Goal: Task Accomplishment & Management: Manage account settings

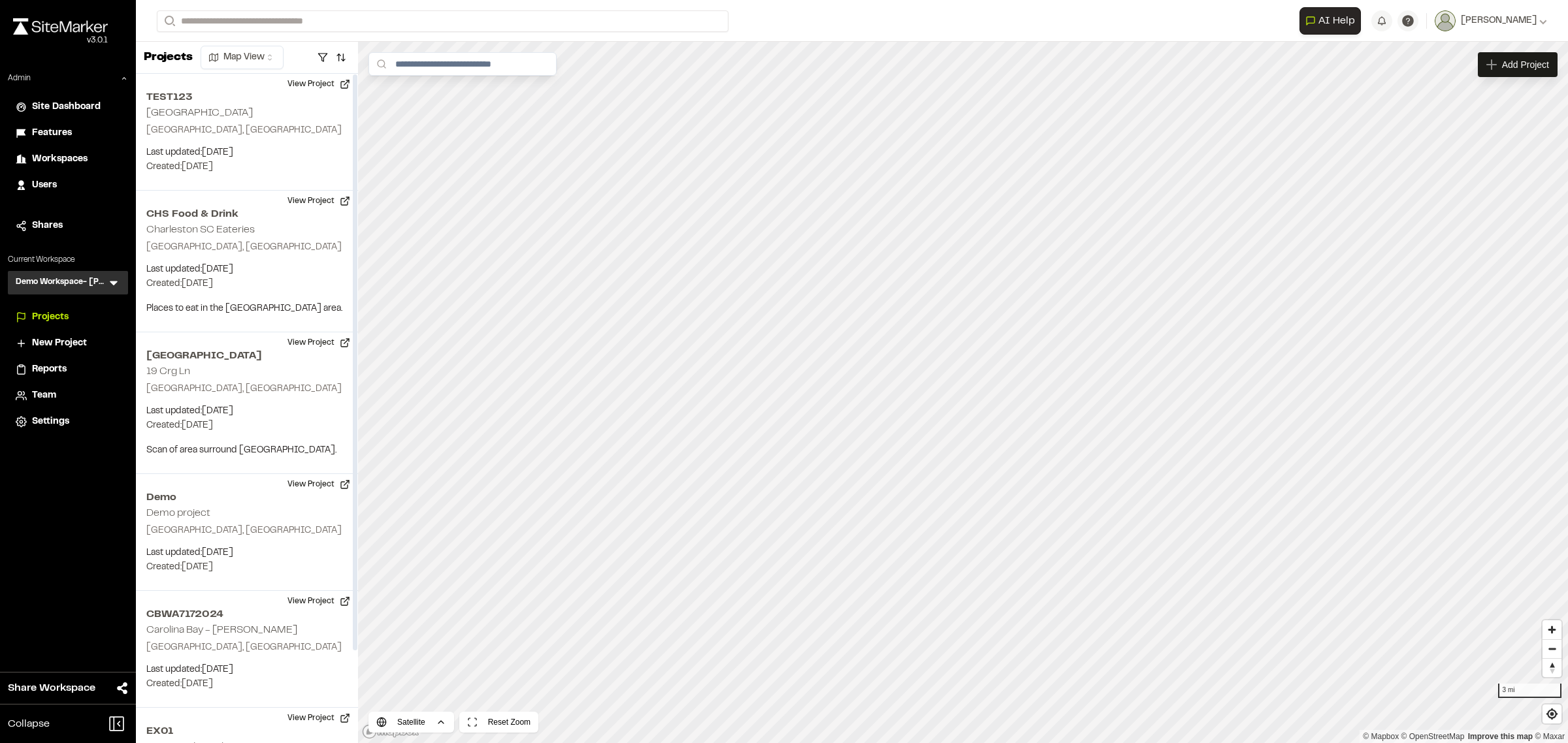
click at [66, 160] on span "Workspaces" at bounding box center [59, 159] width 56 height 14
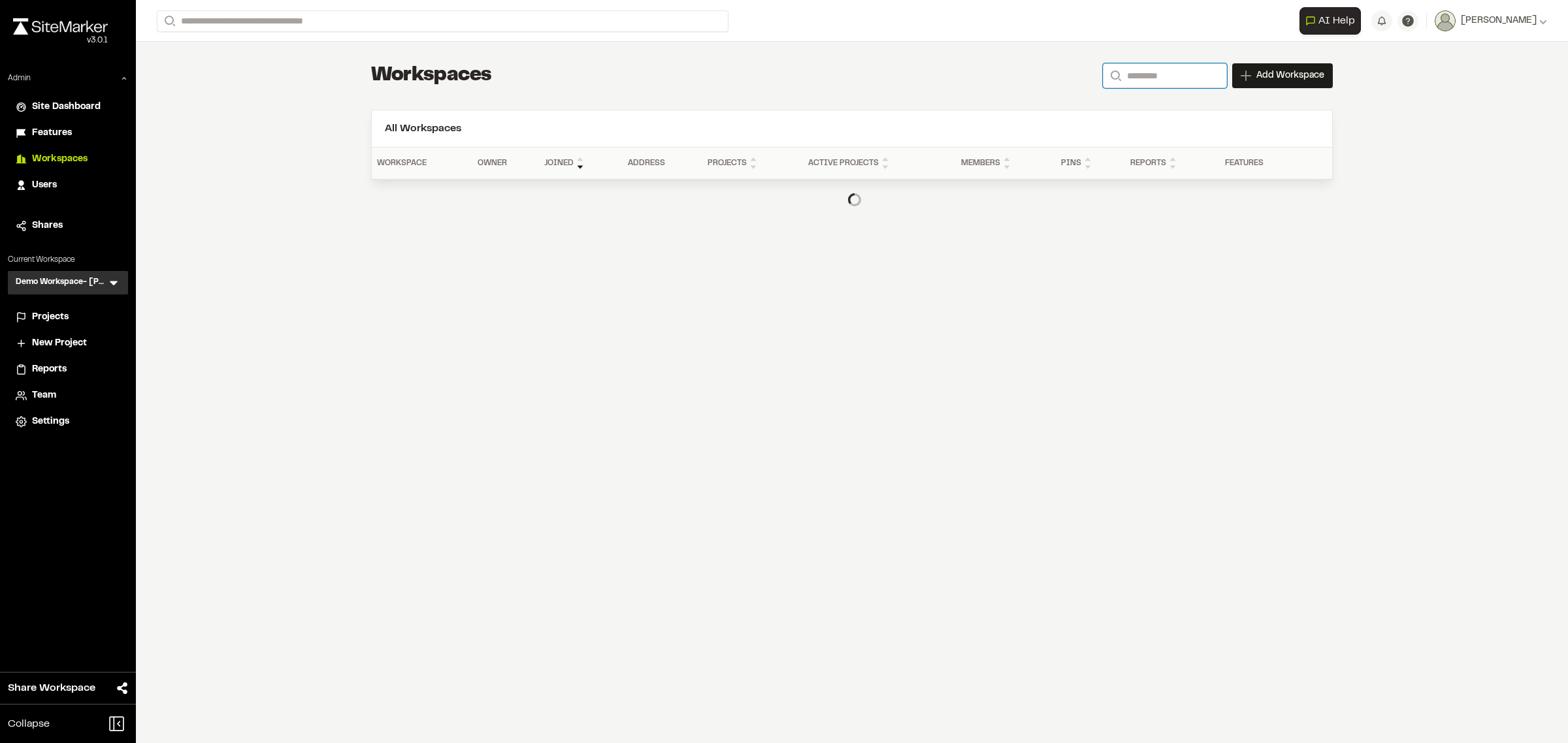
click at [1144, 75] on input "Search" at bounding box center [1165, 76] width 124 height 25
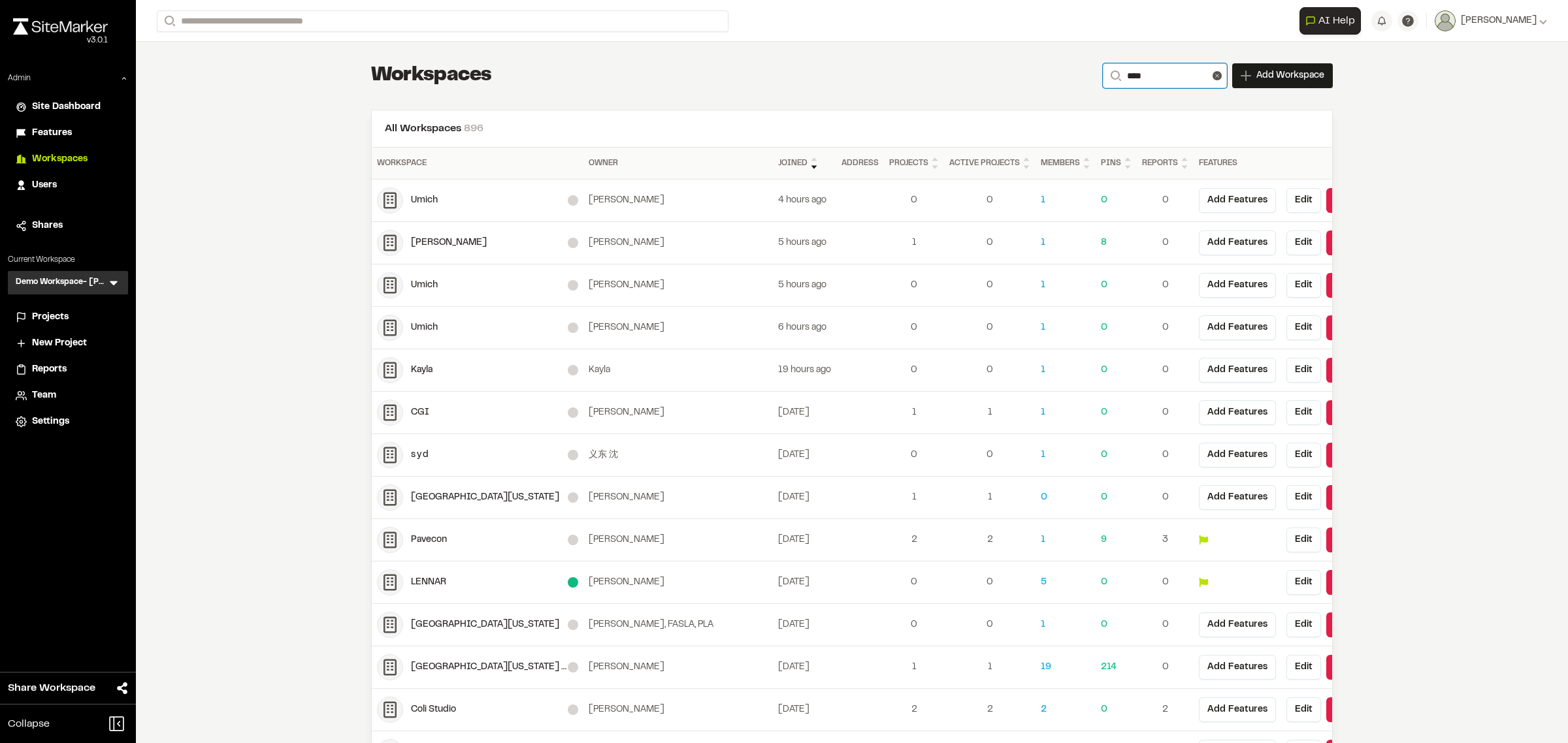
type input "*****"
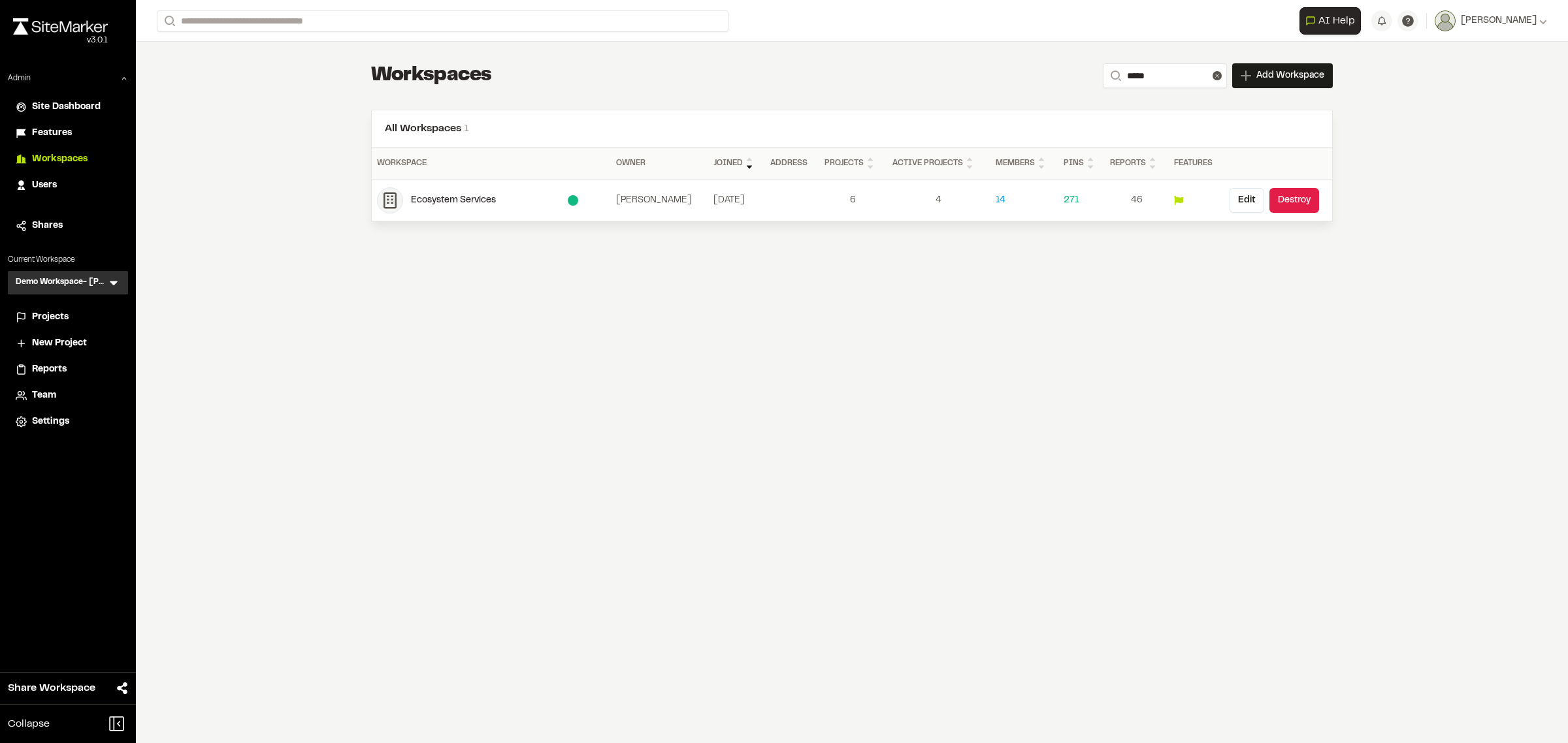
click at [436, 203] on div "Ecosystem Services" at bounding box center [490, 200] width 157 height 14
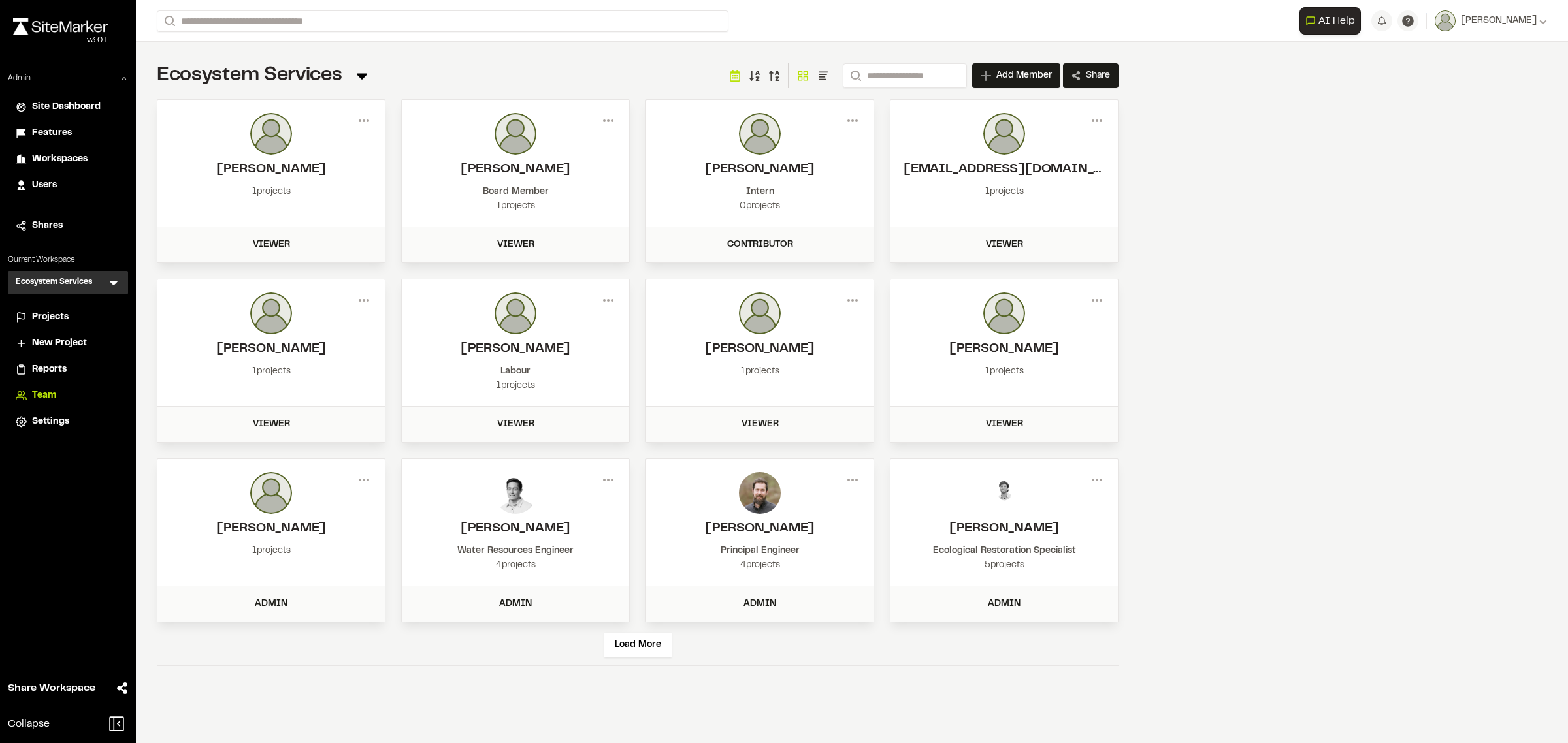
click at [56, 422] on span "Settings" at bounding box center [50, 422] width 37 height 14
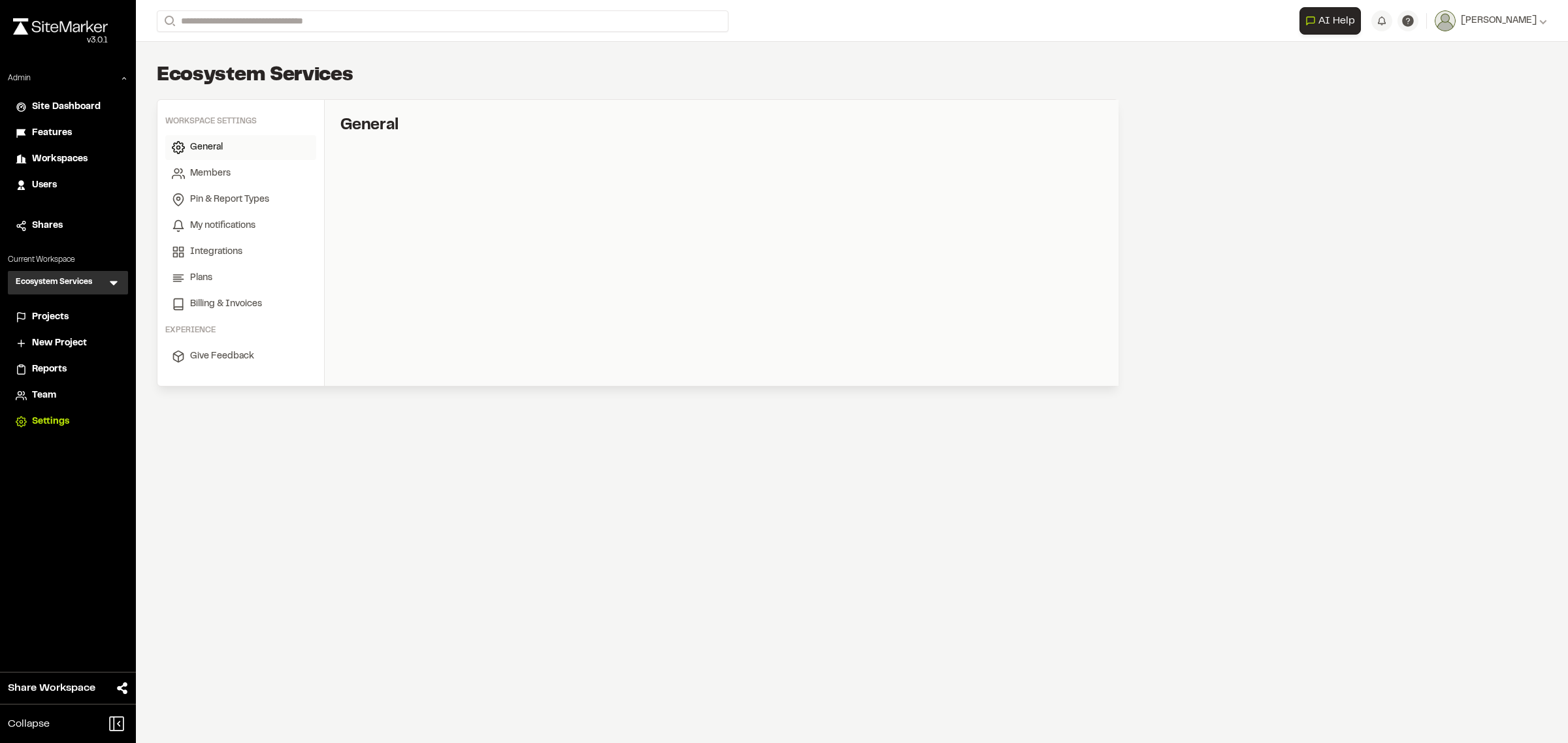
select select "*"
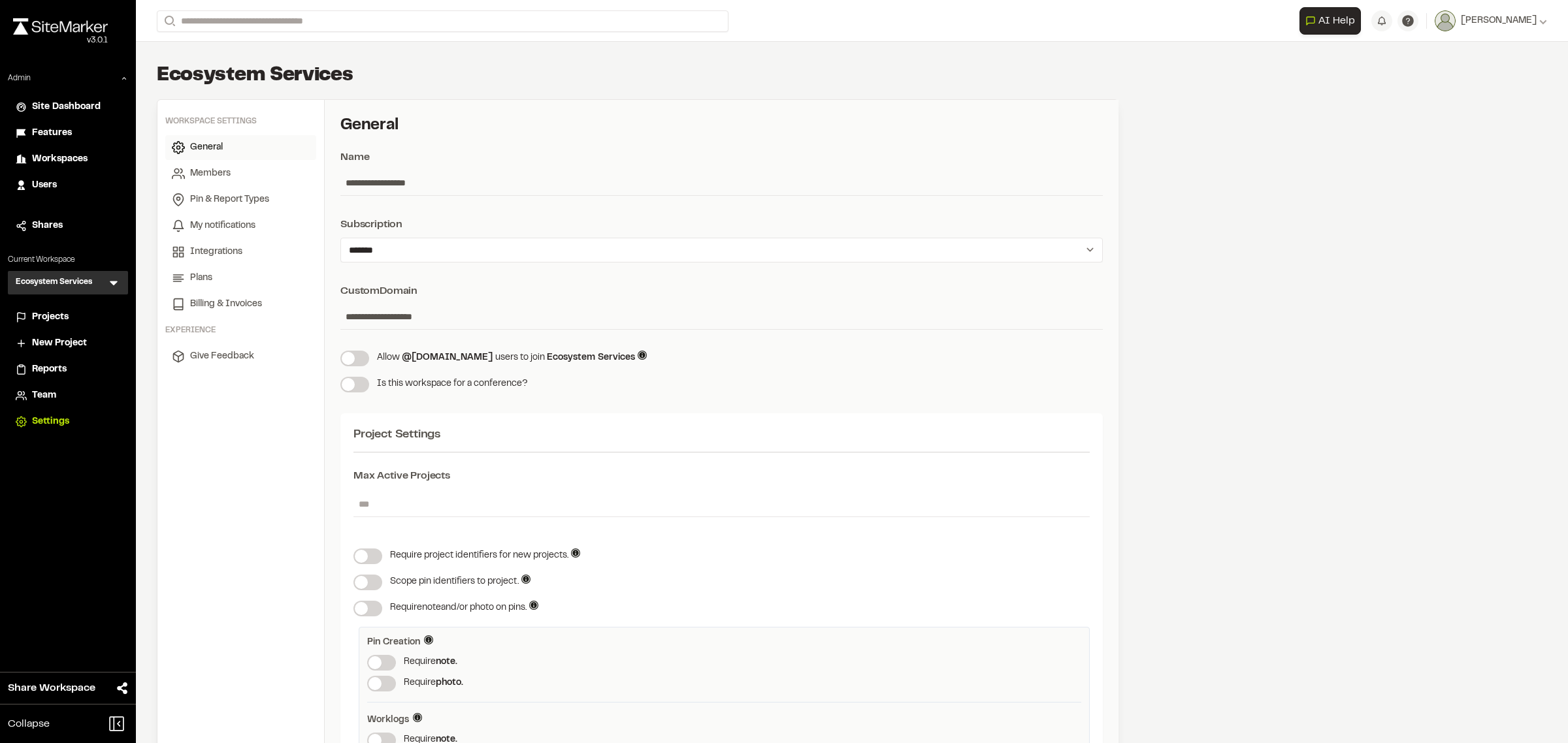
click at [68, 324] on span "Projects" at bounding box center [50, 317] width 37 height 14
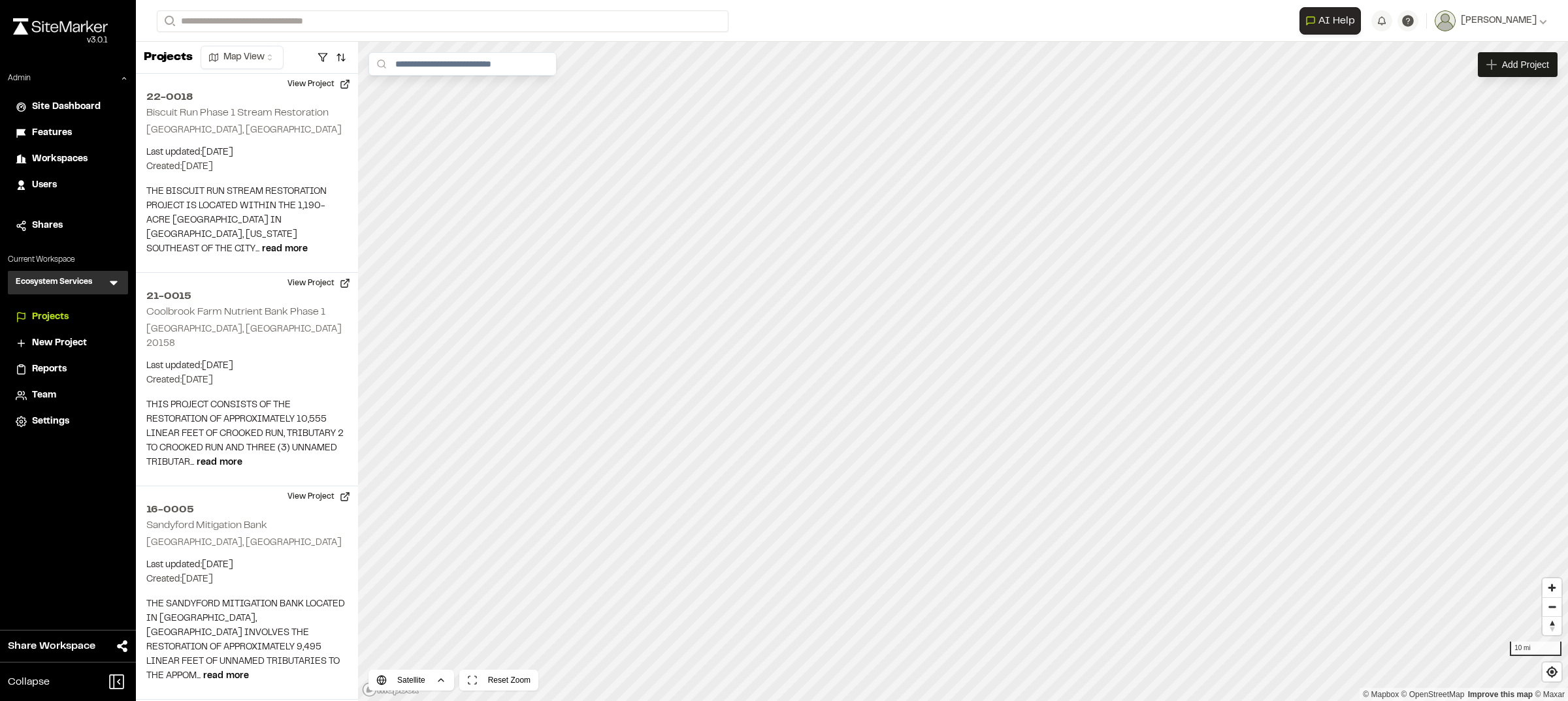
click at [113, 278] on icon at bounding box center [114, 282] width 13 height 13
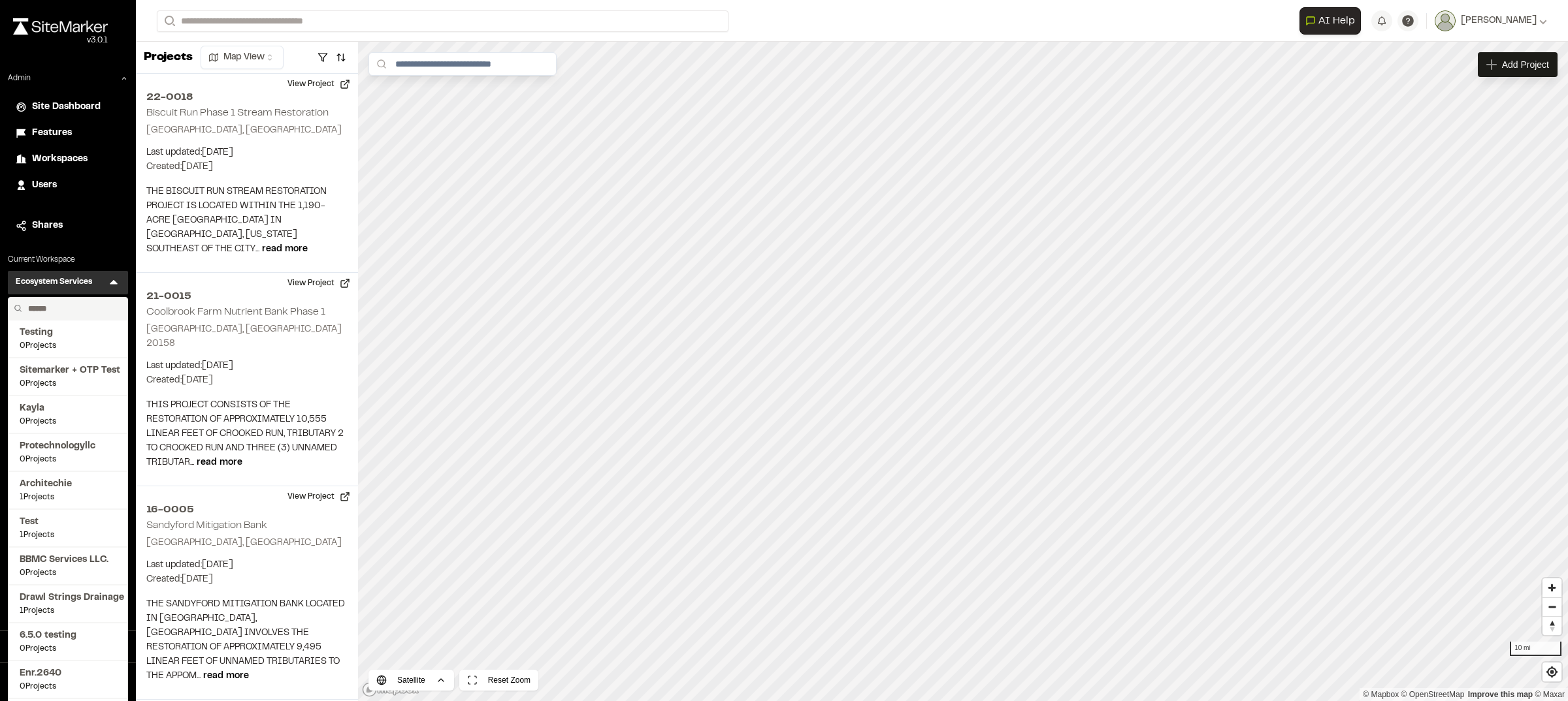
click at [88, 305] on input "text" at bounding box center [73, 308] width 99 height 22
type input "**"
click at [49, 338] on span "[PERSON_NAME]'s Testing" at bounding box center [68, 333] width 97 height 14
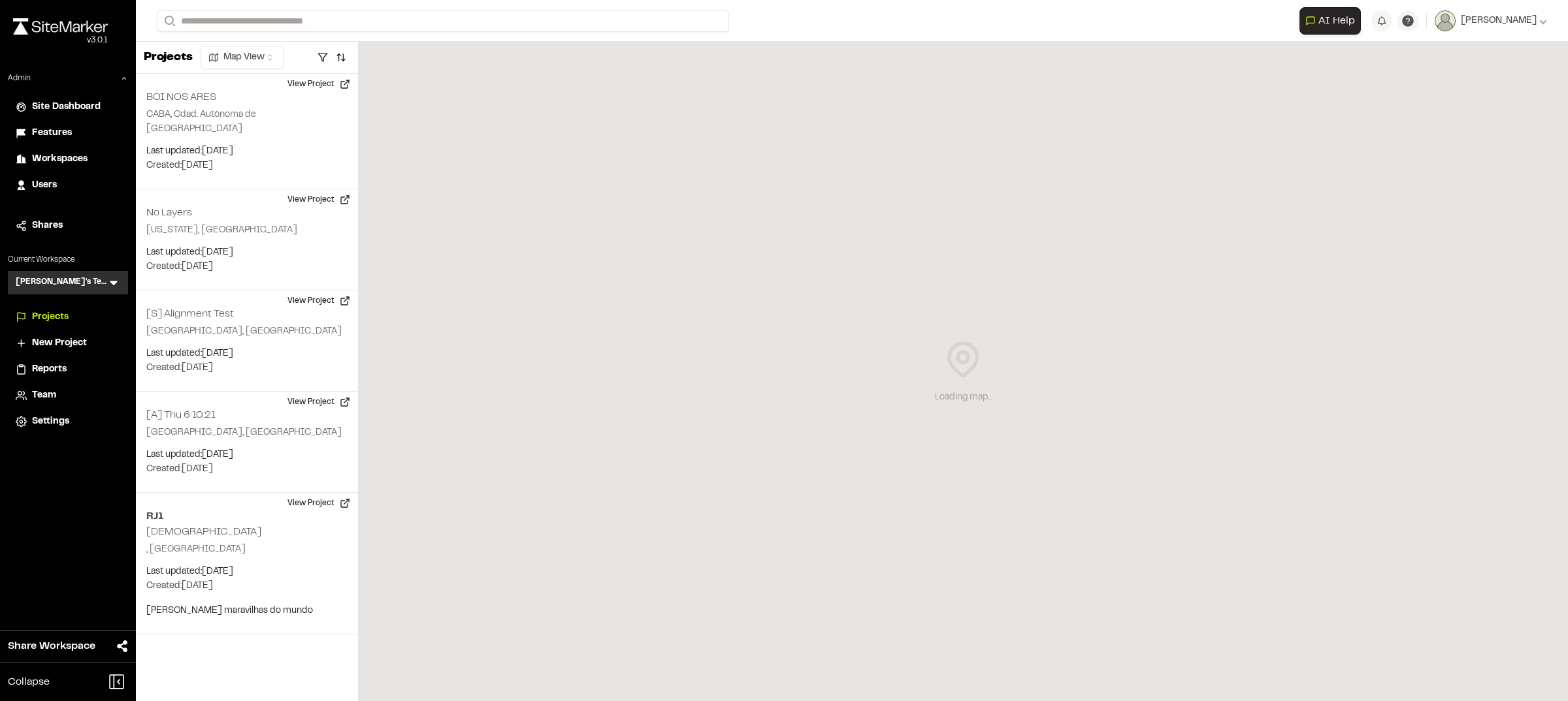
click at [112, 282] on icon at bounding box center [113, 284] width 8 height 4
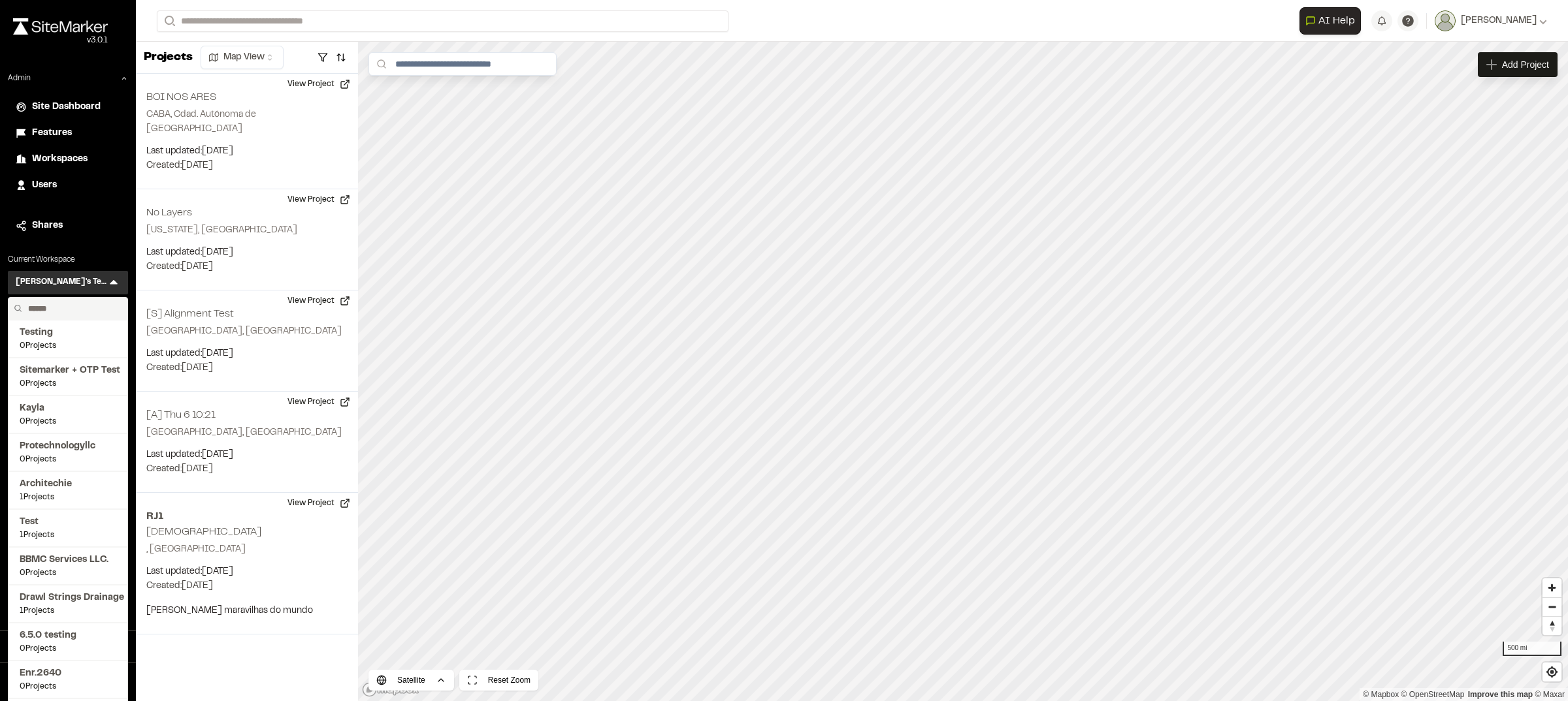
click at [66, 304] on input "text" at bounding box center [73, 308] width 99 height 22
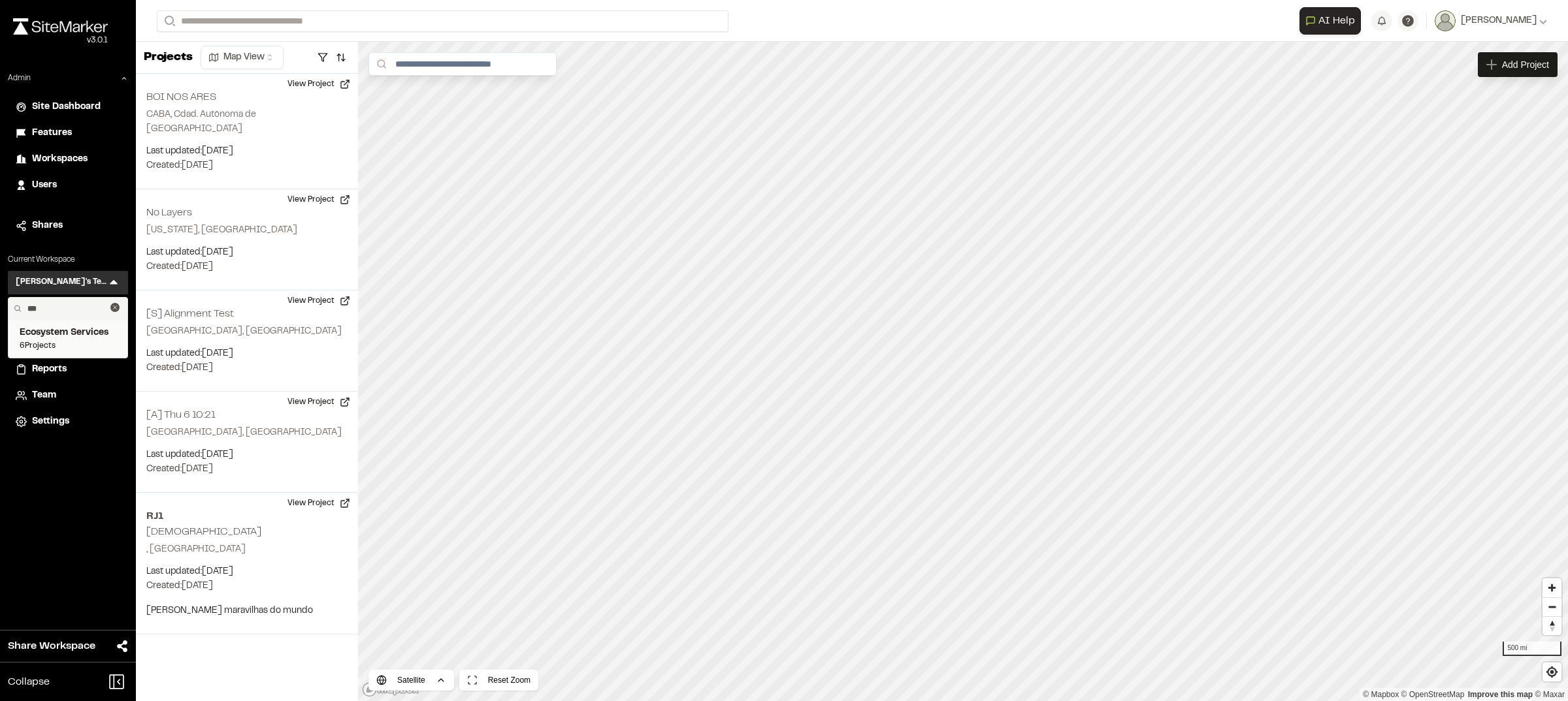
type input "***"
click at [43, 330] on span "Ecosystem Services" at bounding box center [68, 333] width 97 height 14
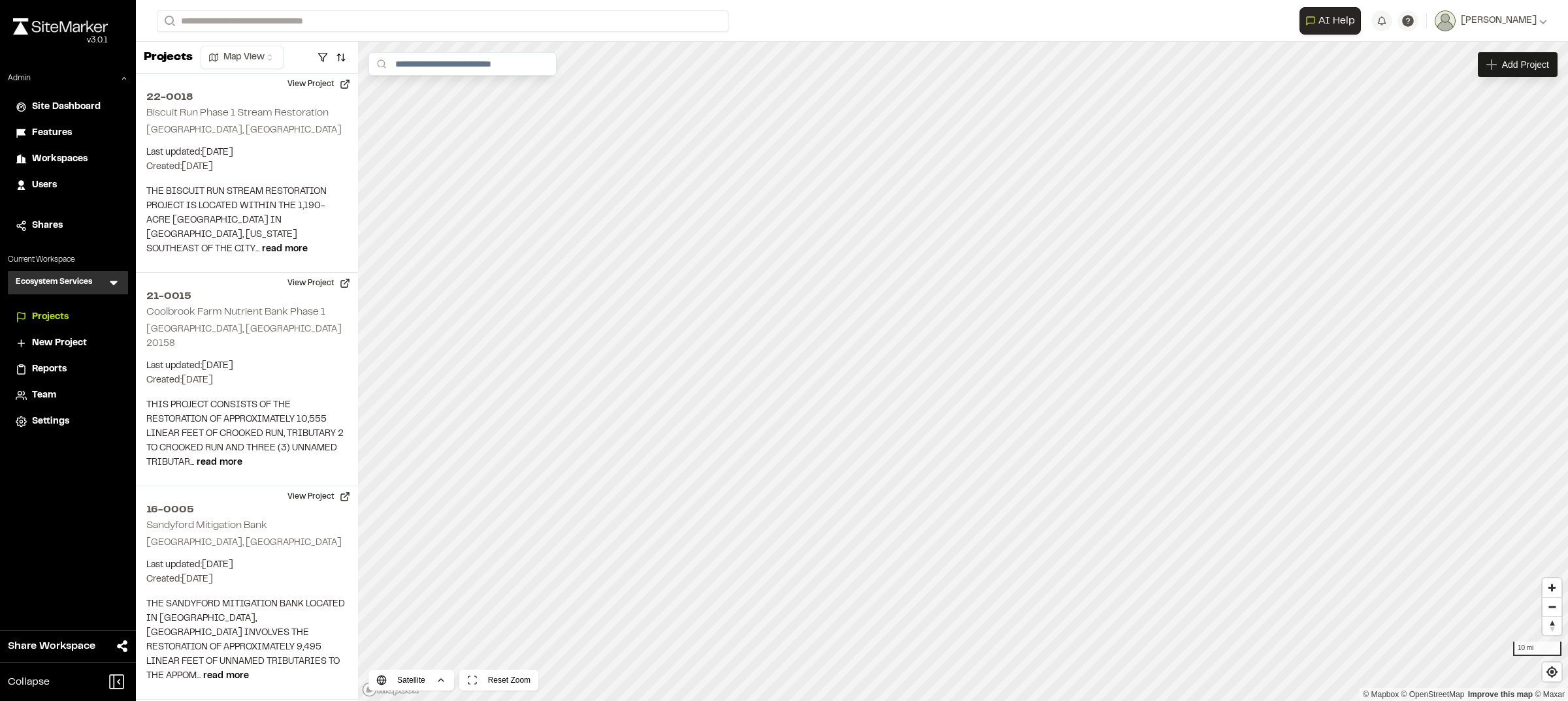
click at [48, 415] on span "Settings" at bounding box center [50, 421] width 37 height 14
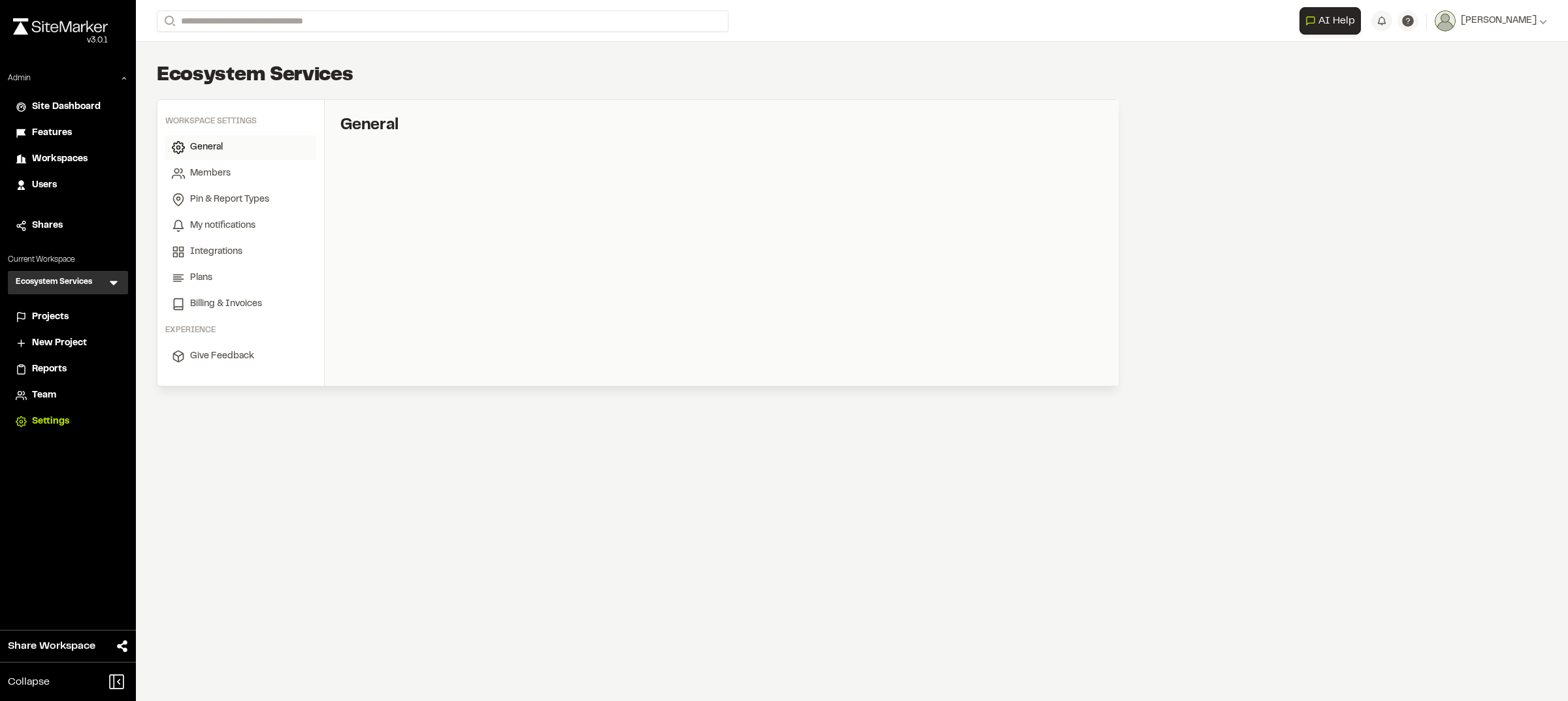
select select "*"
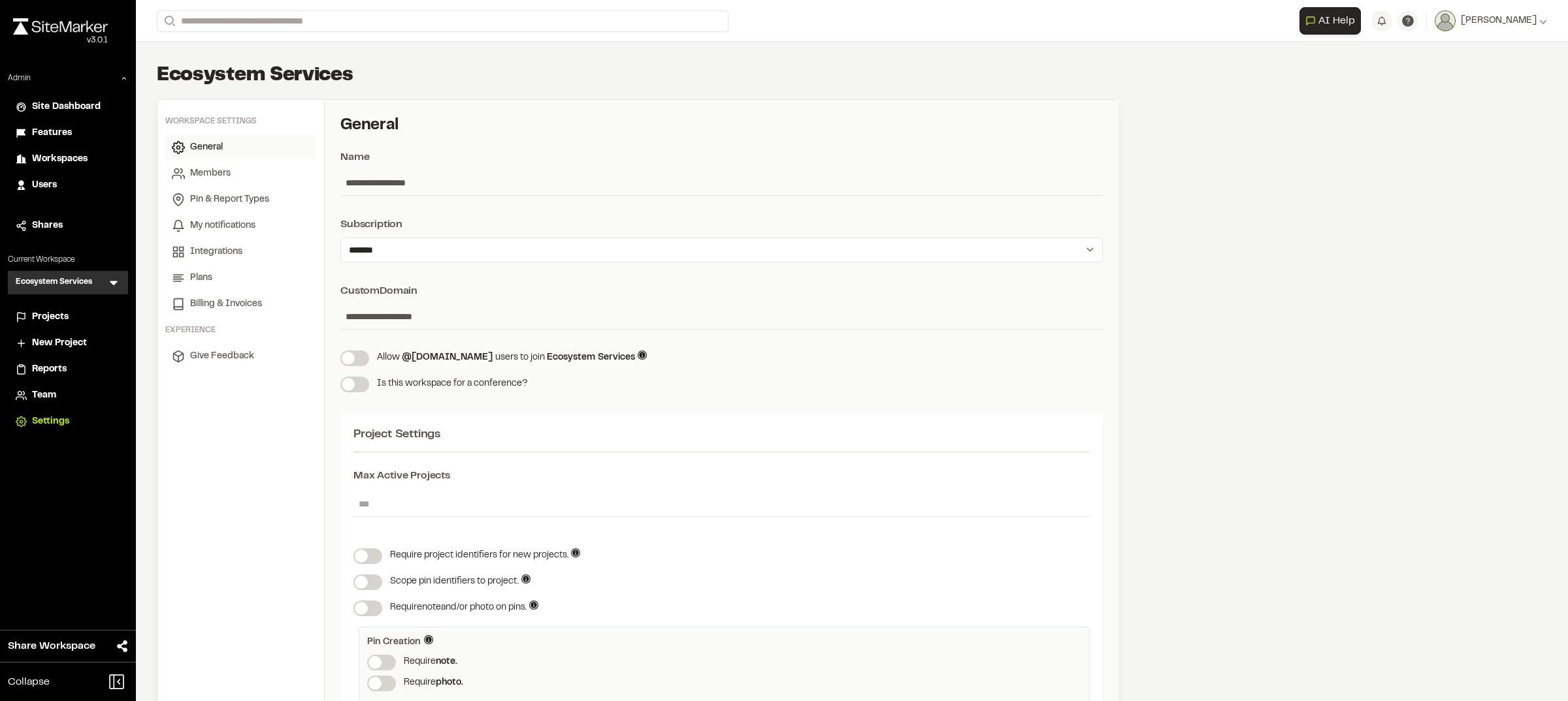
click at [115, 282] on icon at bounding box center [113, 284] width 8 height 4
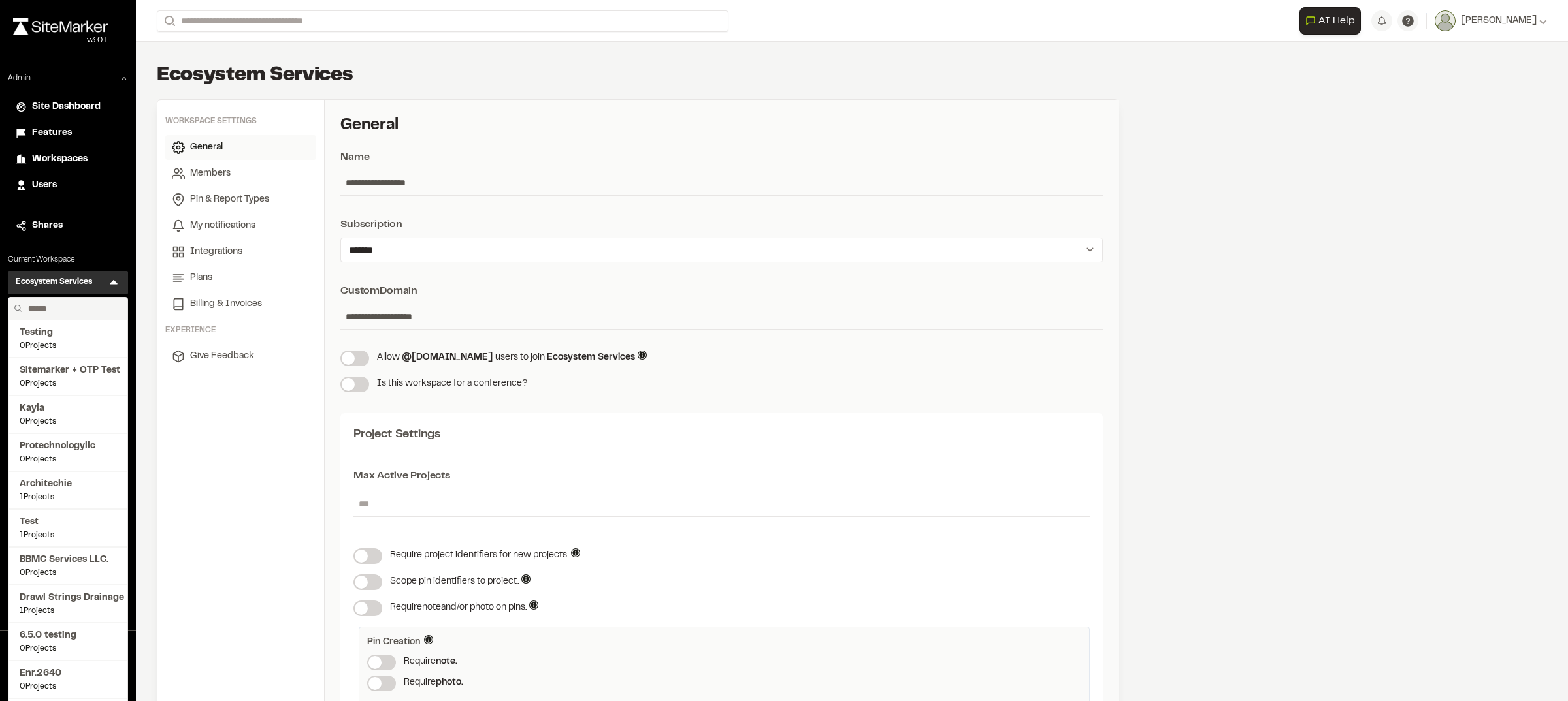
click at [76, 308] on input "text" at bounding box center [73, 308] width 99 height 22
click at [76, 254] on p "Current Workspace" at bounding box center [68, 260] width 120 height 12
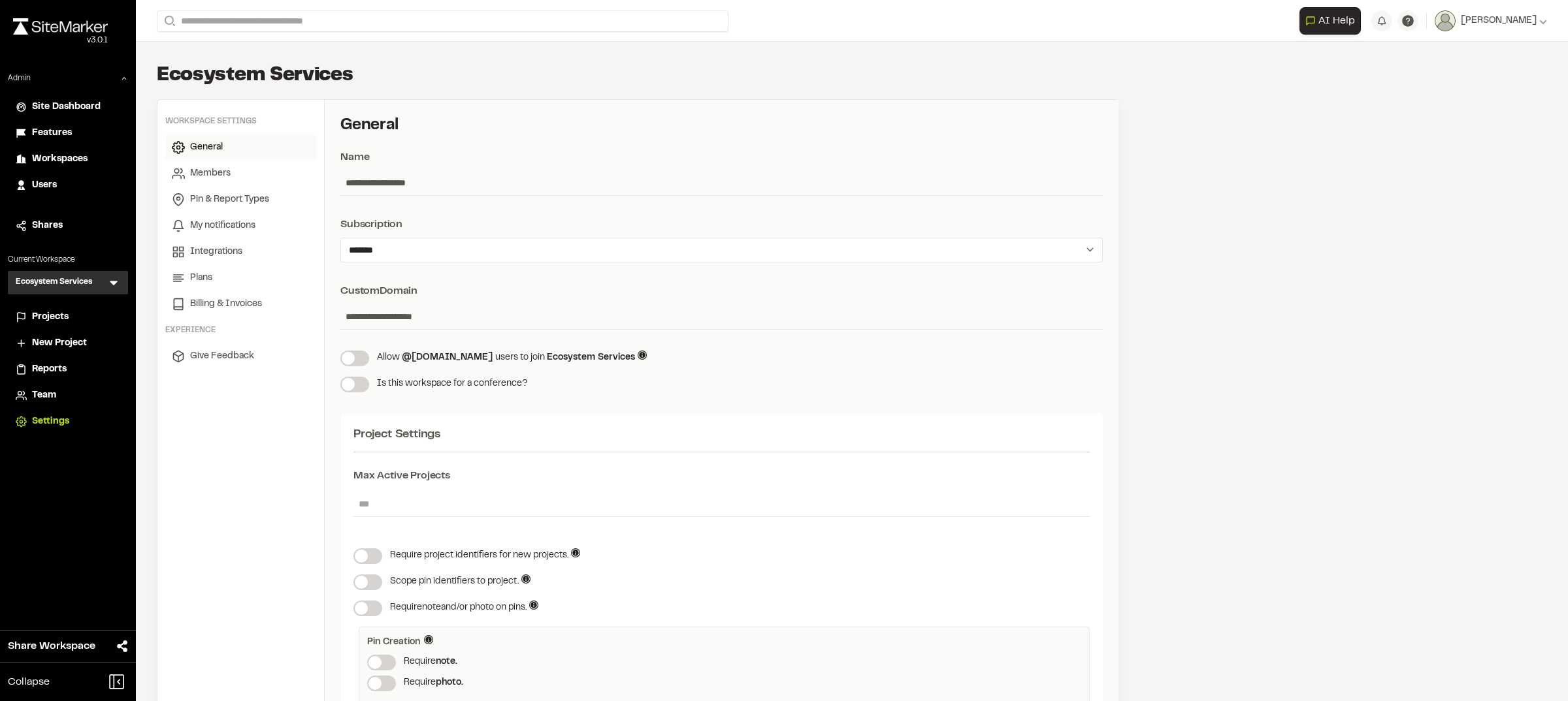
click at [73, 318] on div "Projects" at bounding box center [76, 317] width 88 height 14
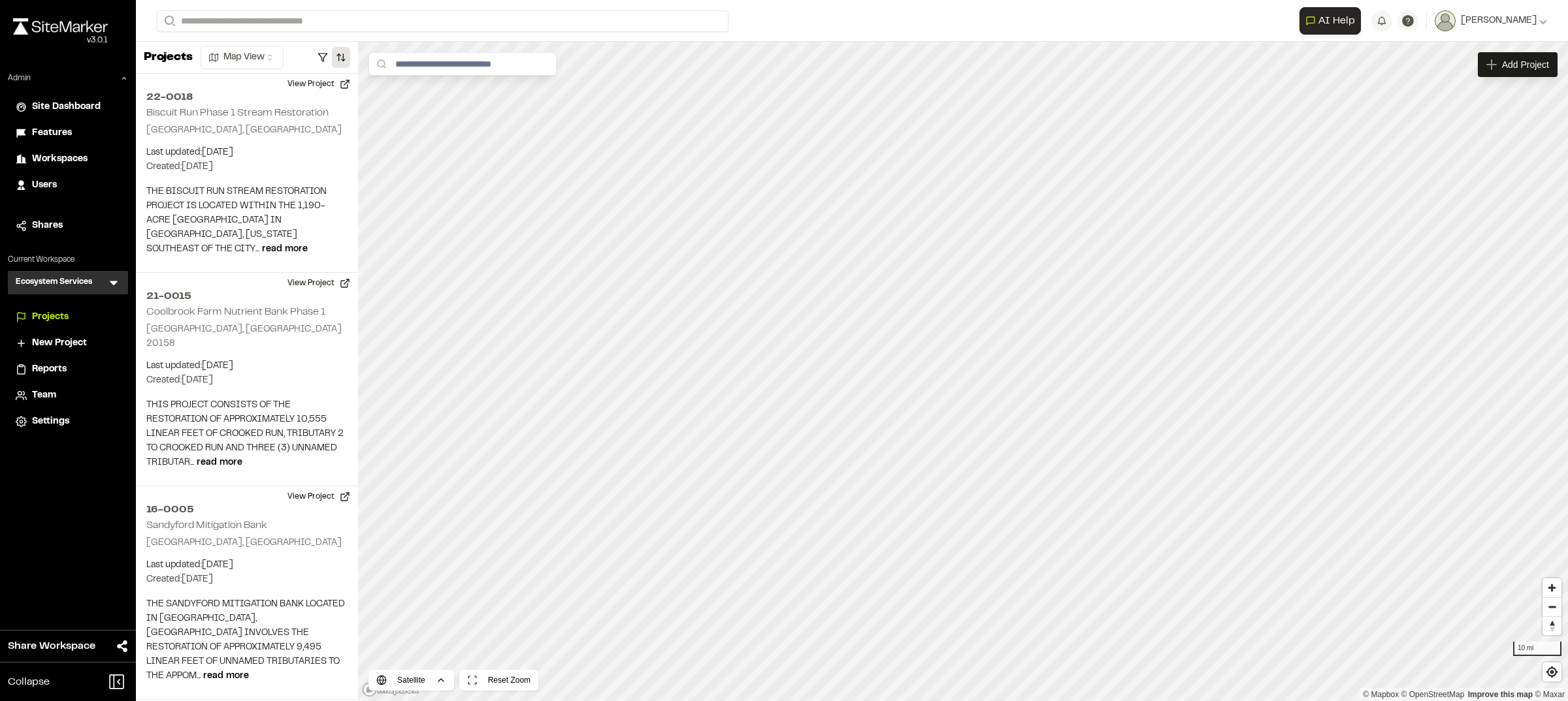
click at [338, 56] on button "button" at bounding box center [340, 57] width 18 height 21
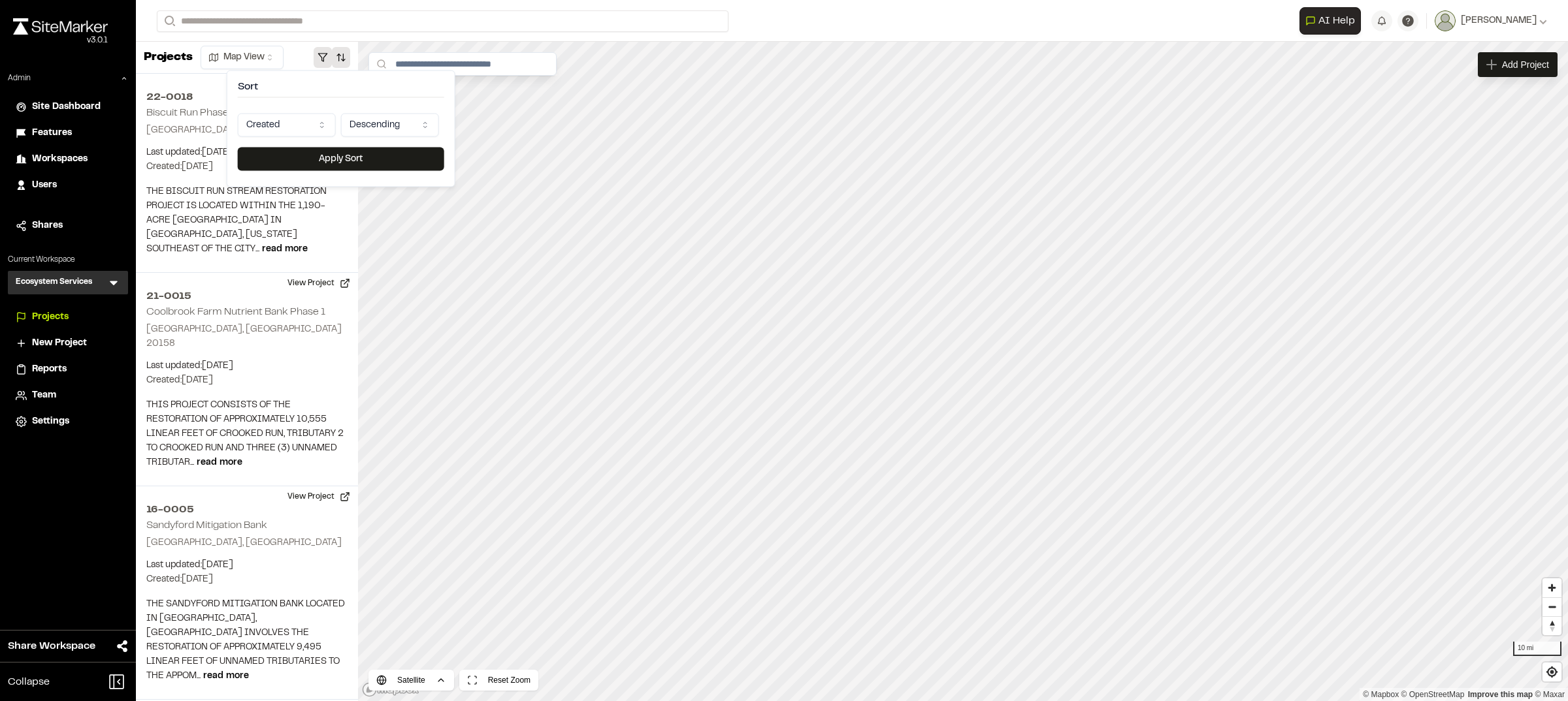
click at [324, 59] on button "button" at bounding box center [322, 57] width 18 height 21
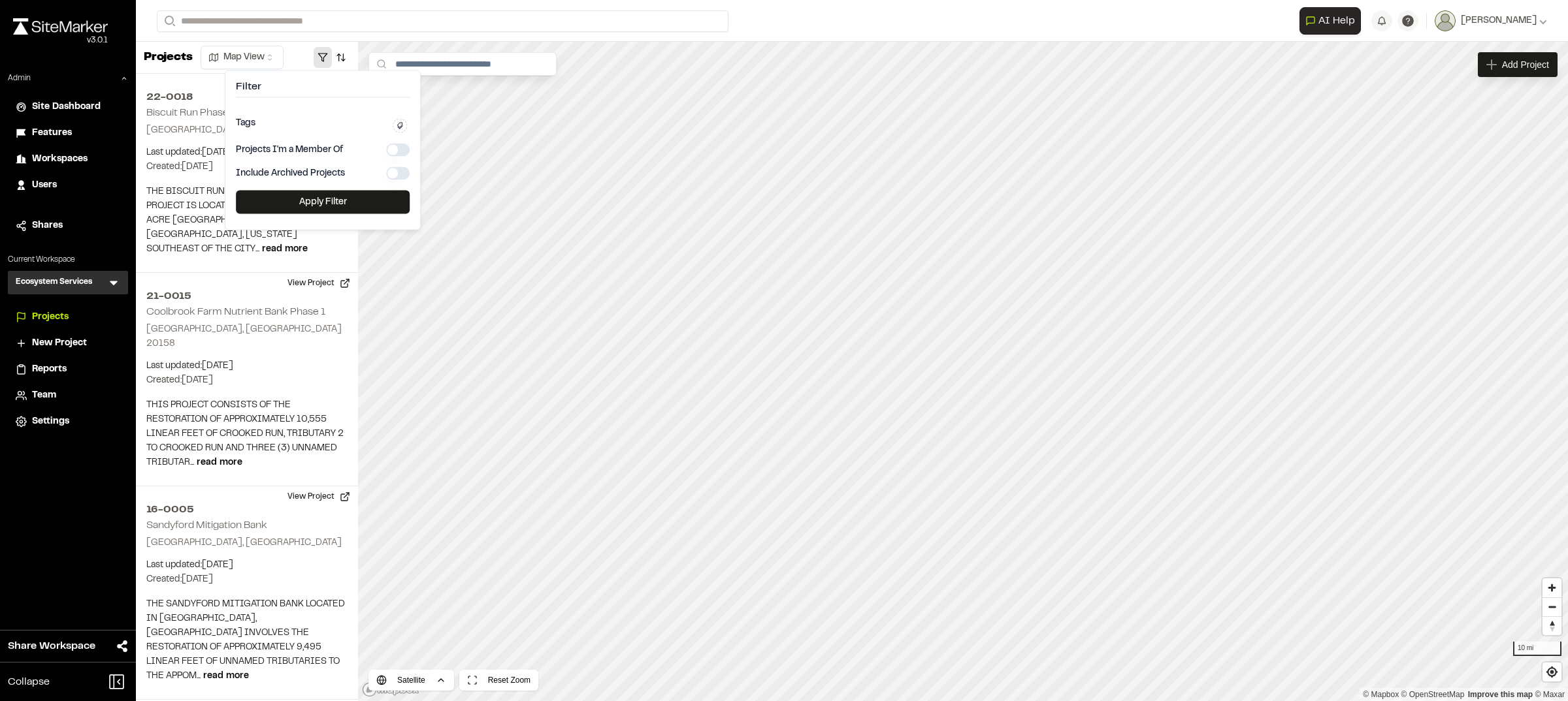
click at [380, 175] on div "Include Archived Projects" at bounding box center [322, 174] width 174 height 13
click at [394, 175] on button "button" at bounding box center [398, 174] width 24 height 13
click at [379, 195] on button "Apply Filter" at bounding box center [322, 202] width 174 height 24
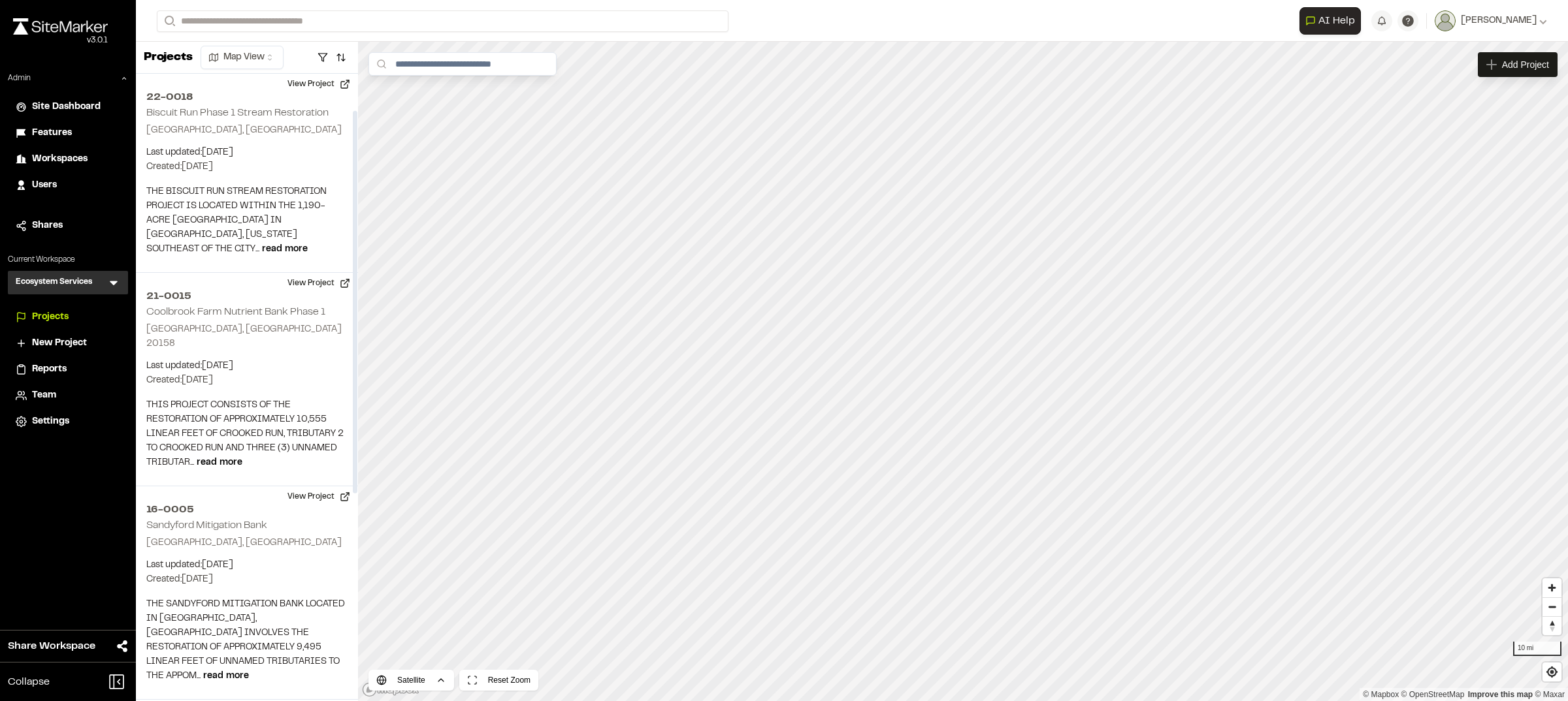
scroll to position [401, 0]
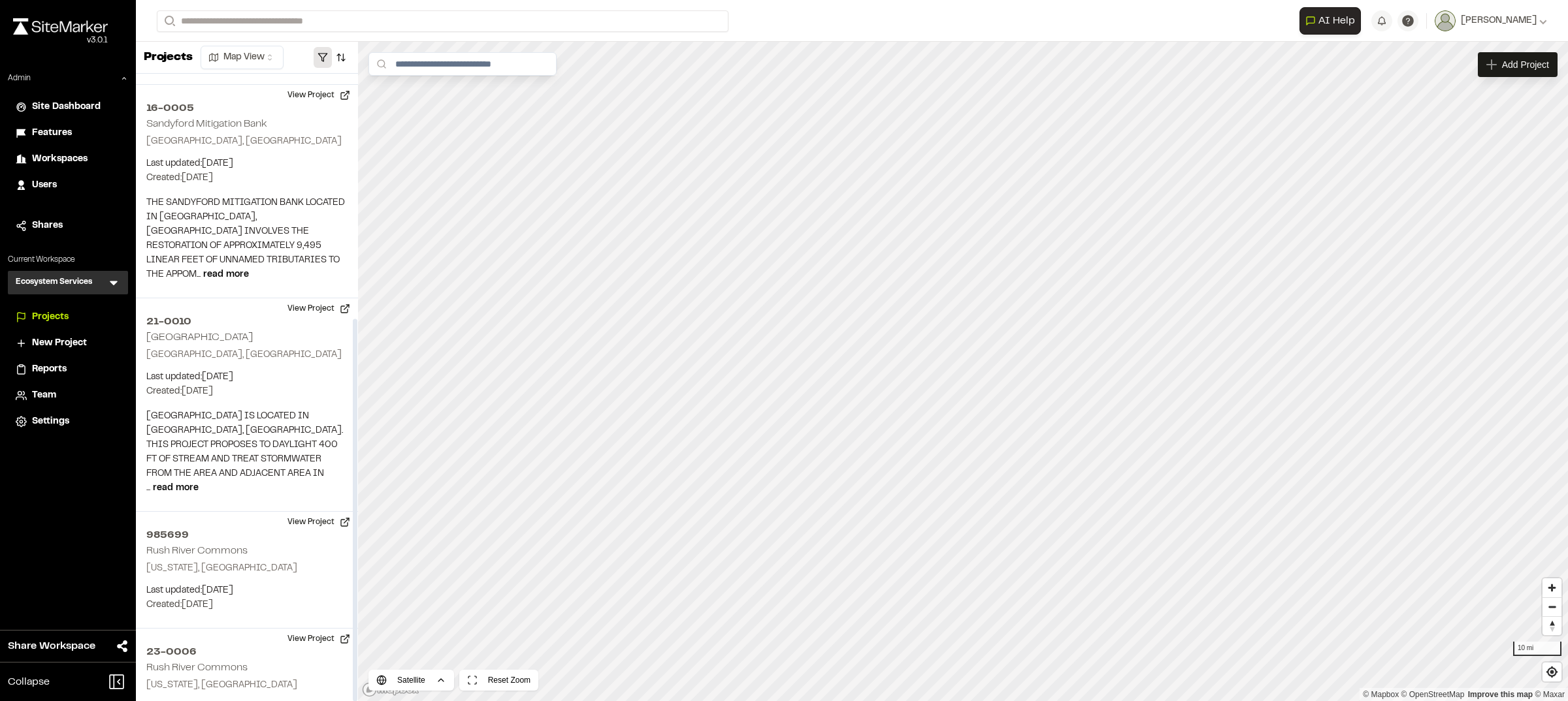
click at [318, 56] on button "button" at bounding box center [322, 57] width 18 height 21
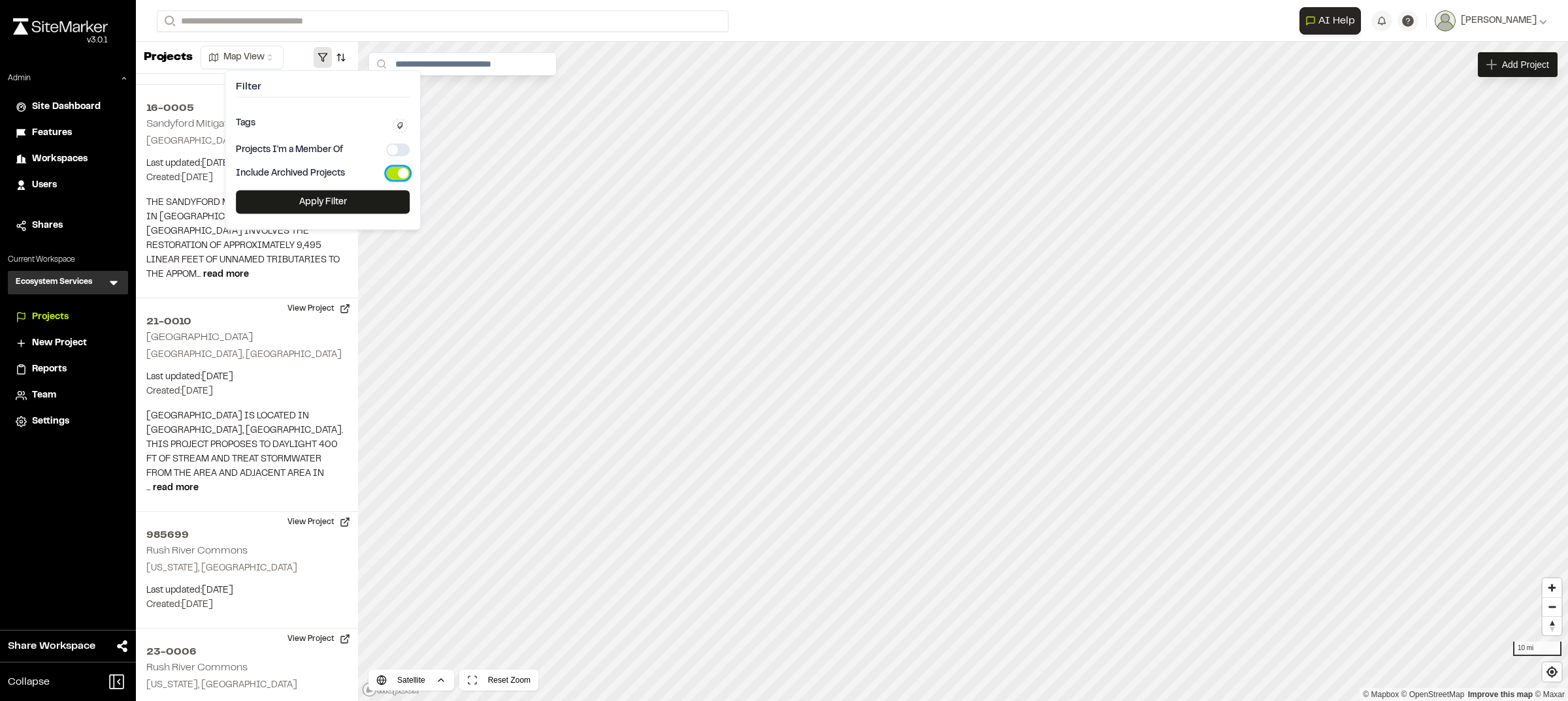
click at [396, 175] on button "button" at bounding box center [398, 174] width 24 height 13
click at [353, 201] on button "Apply Filter" at bounding box center [322, 202] width 174 height 24
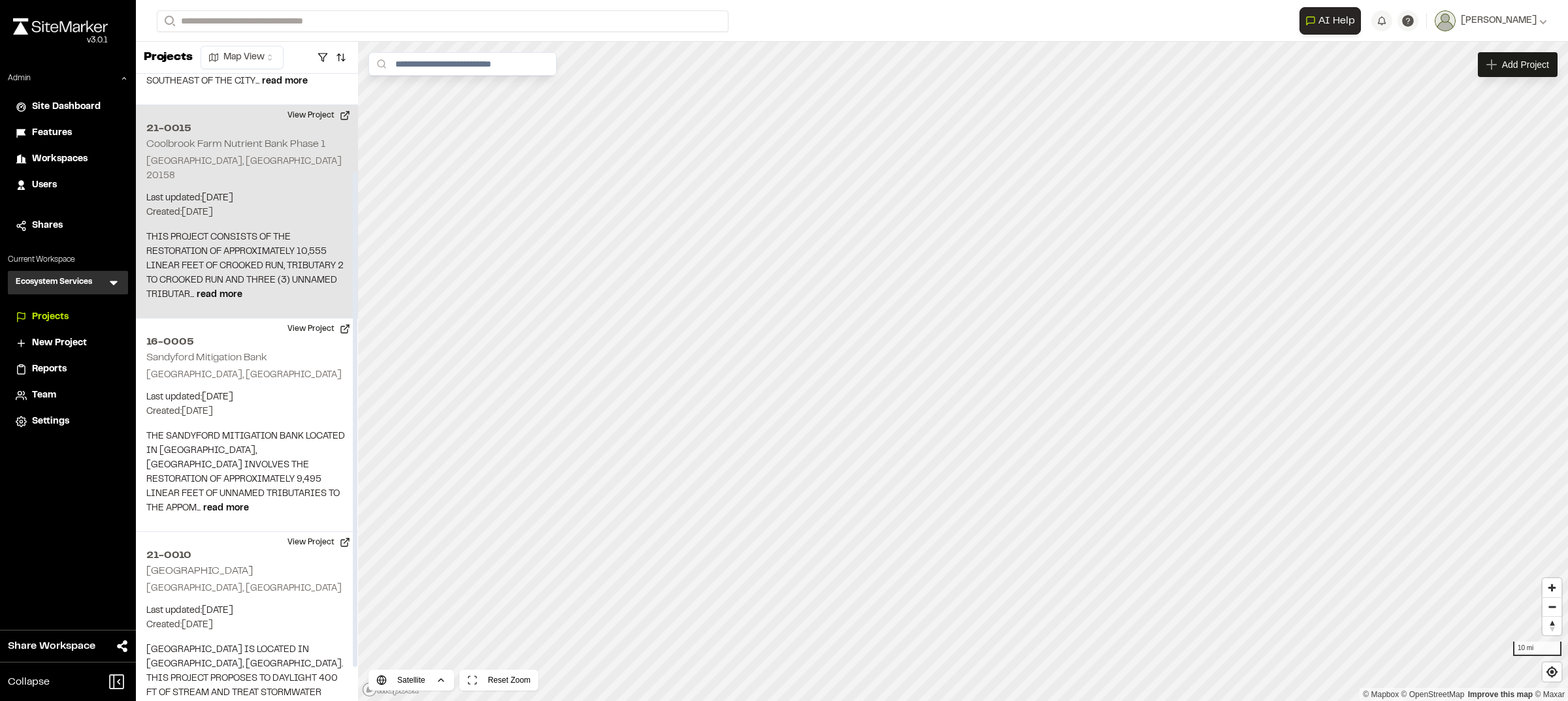
scroll to position [0, 0]
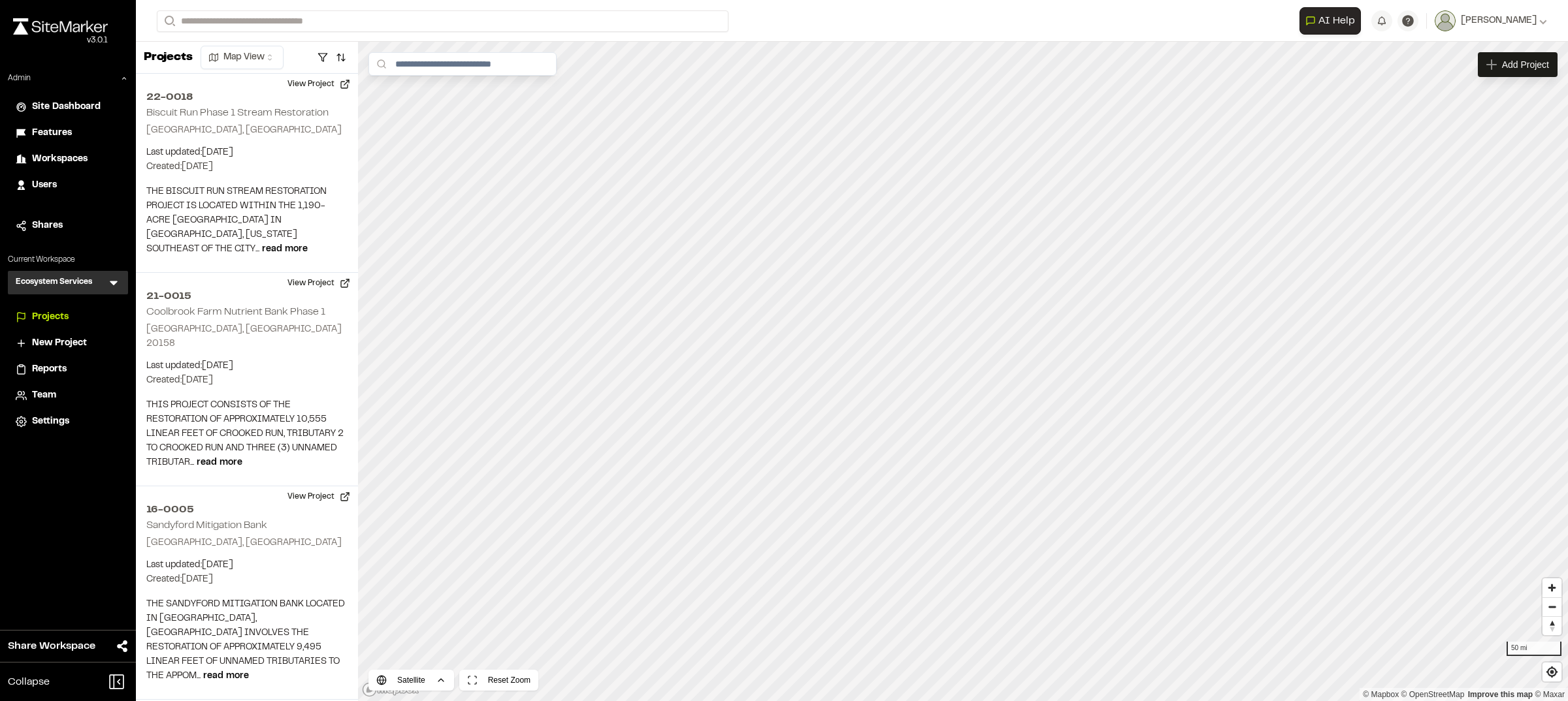
click at [43, 395] on span "Team" at bounding box center [44, 396] width 25 height 14
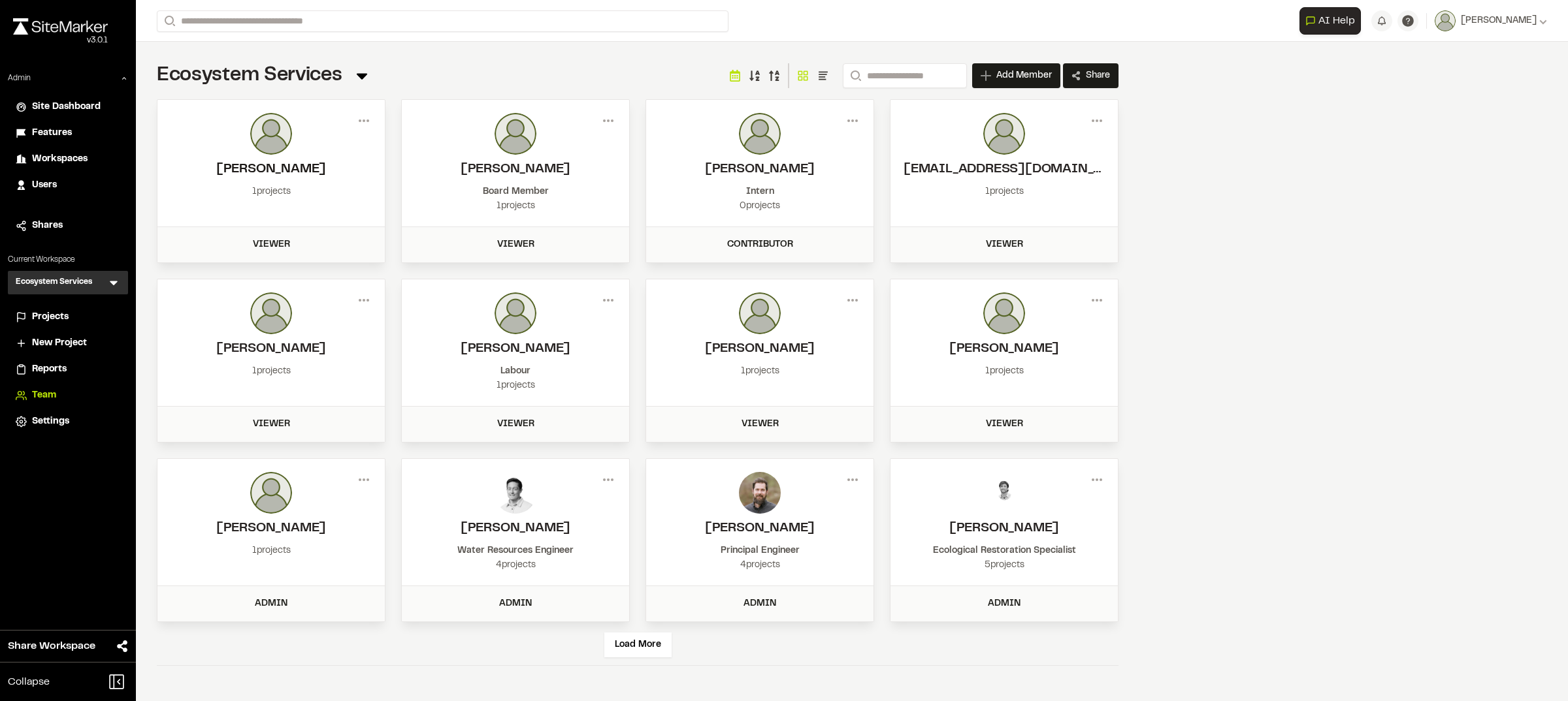
click at [298, 161] on h2 "[PERSON_NAME]" at bounding box center [271, 169] width 201 height 19
click at [262, 249] on div "Viewer" at bounding box center [271, 245] width 212 height 14
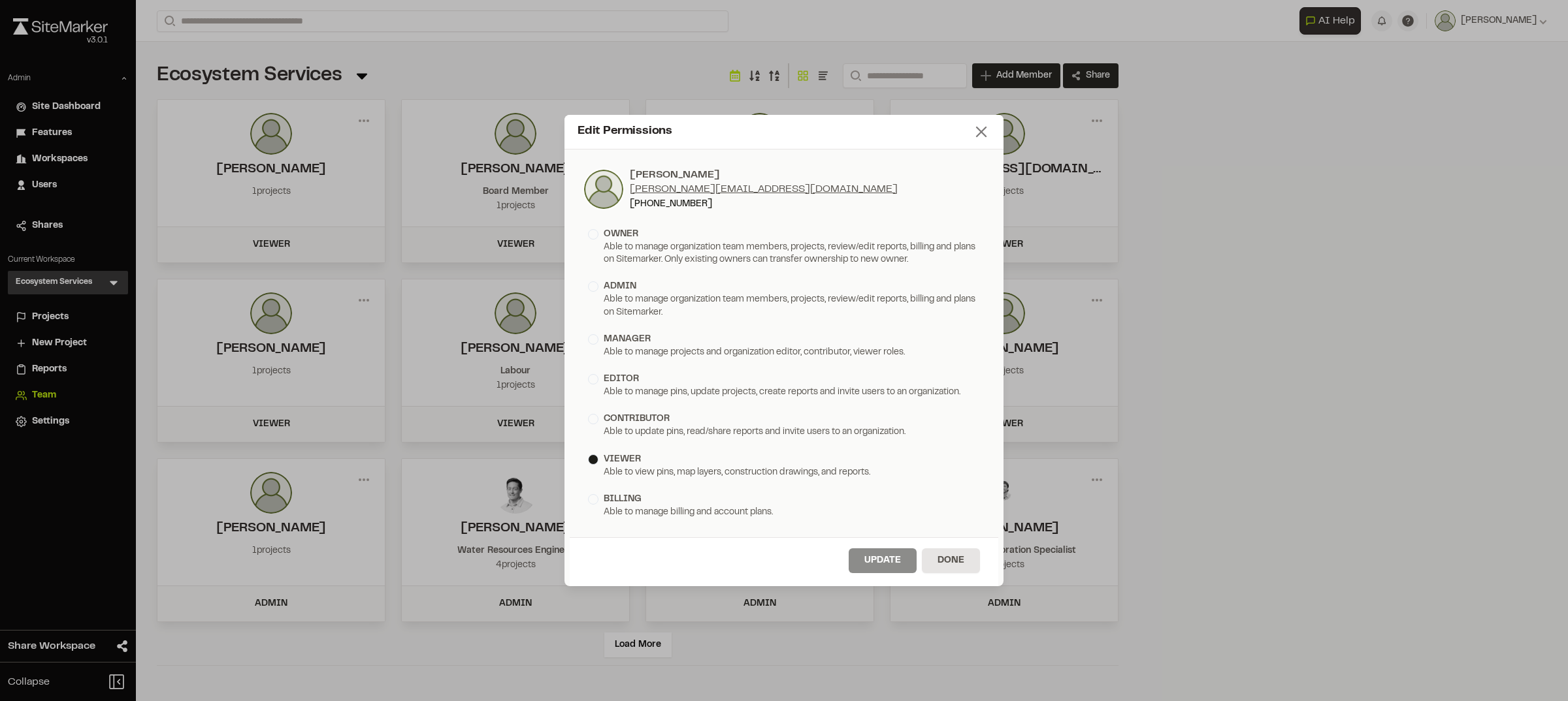
click at [981, 129] on icon at bounding box center [981, 131] width 18 height 18
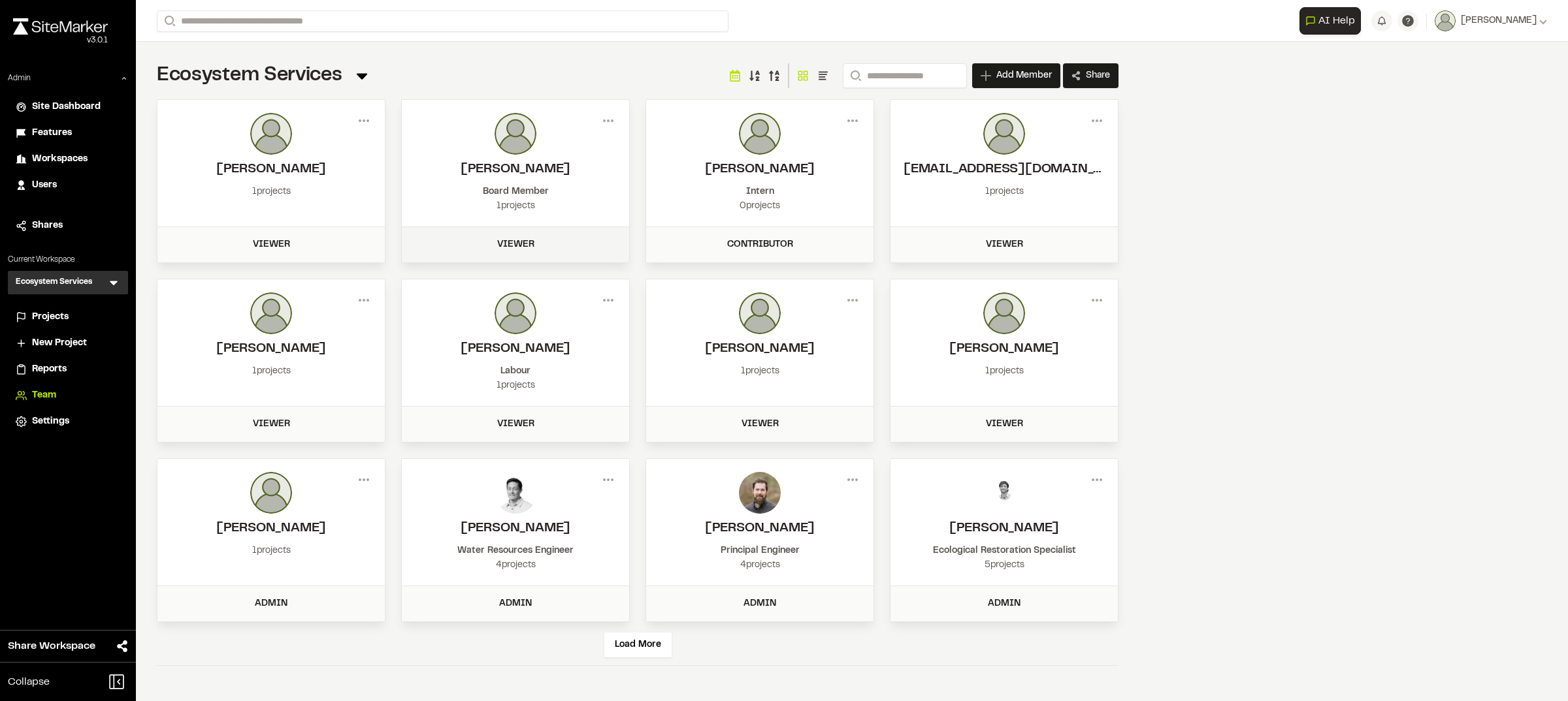
click at [517, 242] on div "Viewer" at bounding box center [515, 245] width 212 height 14
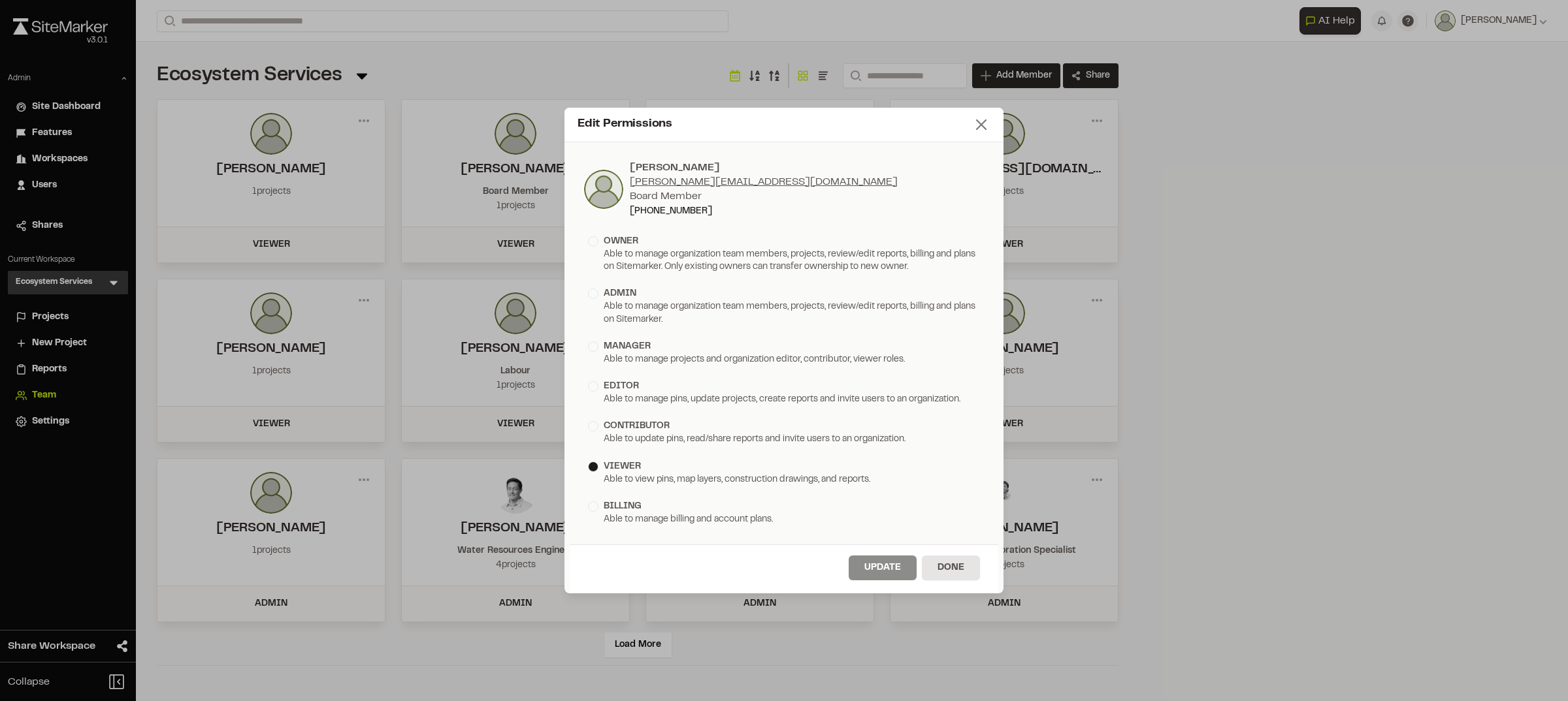
click at [973, 125] on icon at bounding box center [981, 124] width 18 height 18
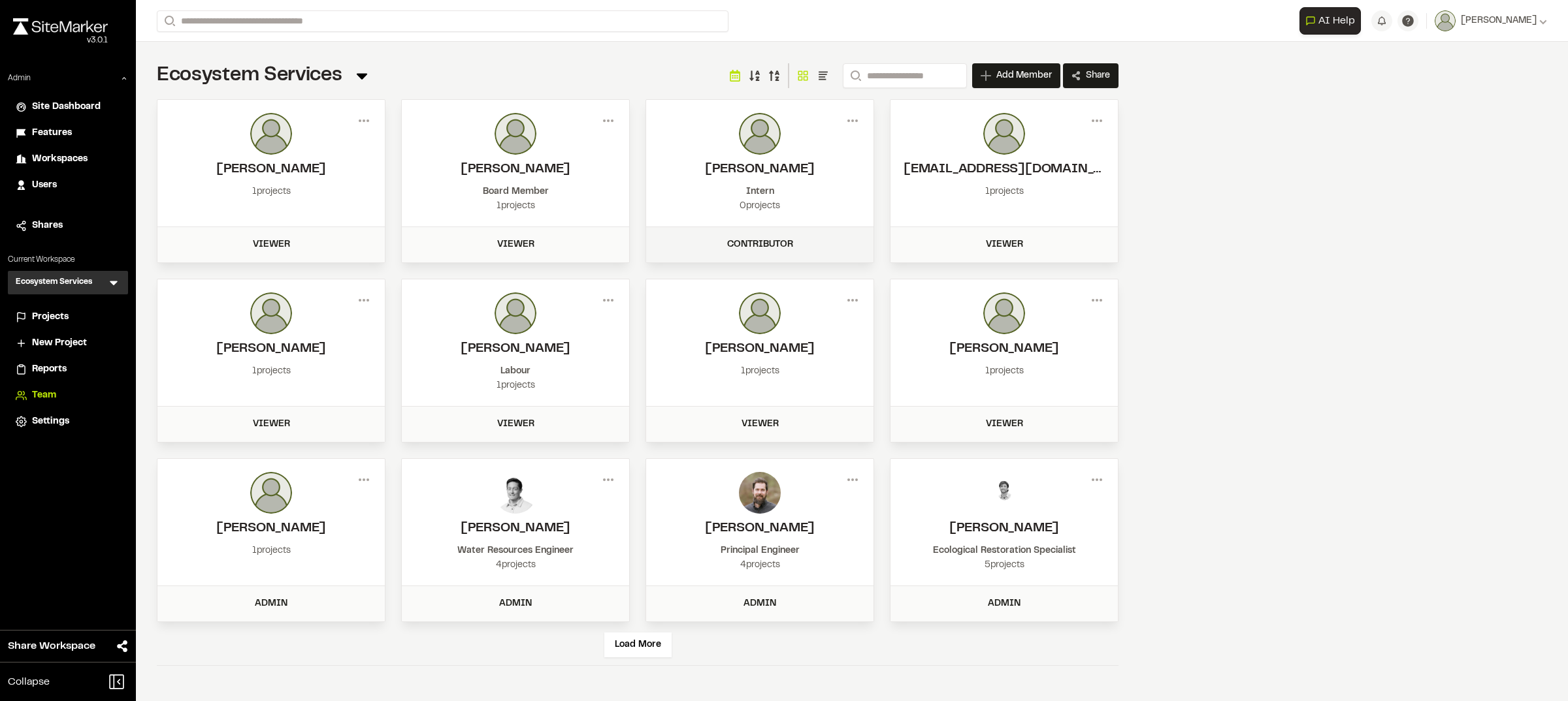
click at [772, 249] on div "Contributor" at bounding box center [760, 245] width 212 height 14
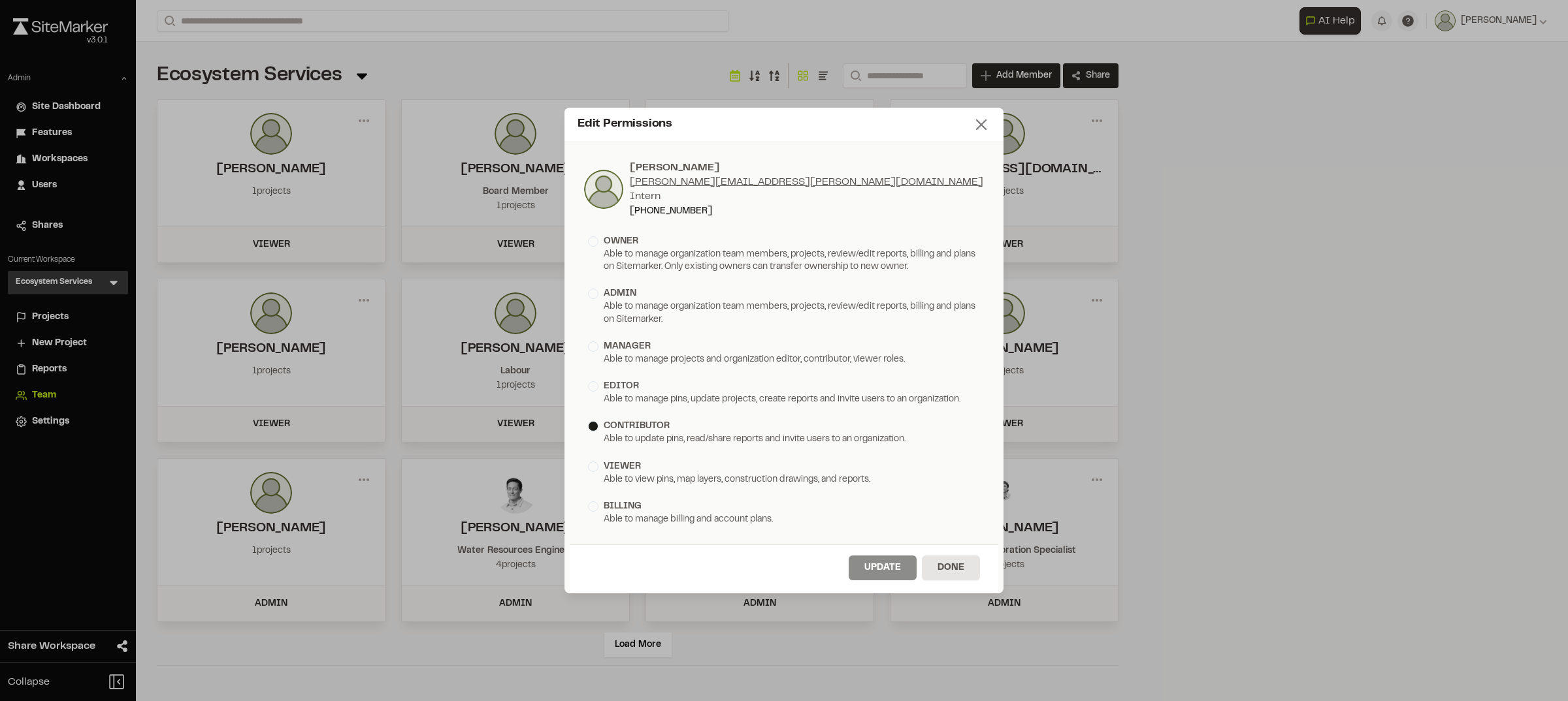
click at [981, 117] on icon at bounding box center [981, 124] width 18 height 18
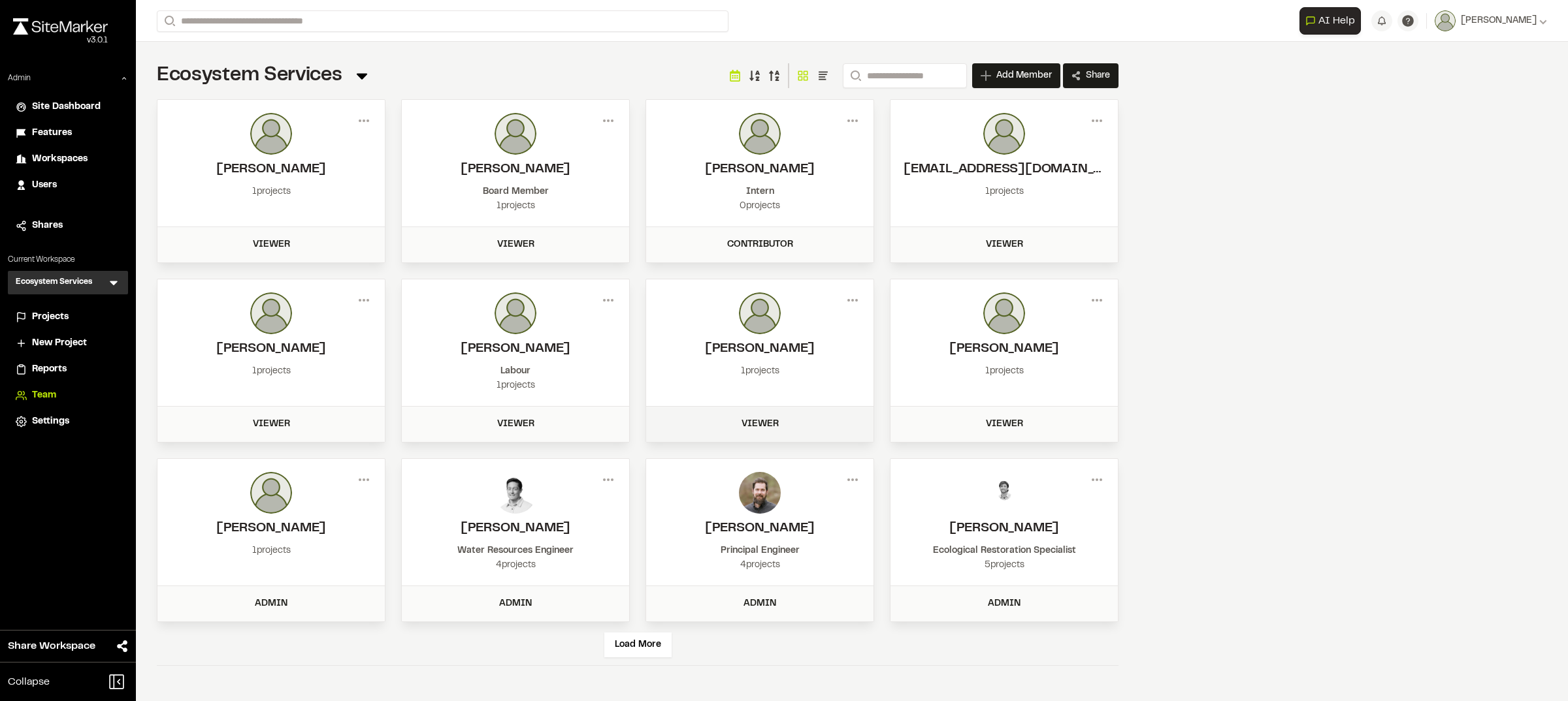
click at [734, 410] on div "Viewer" at bounding box center [759, 424] width 227 height 35
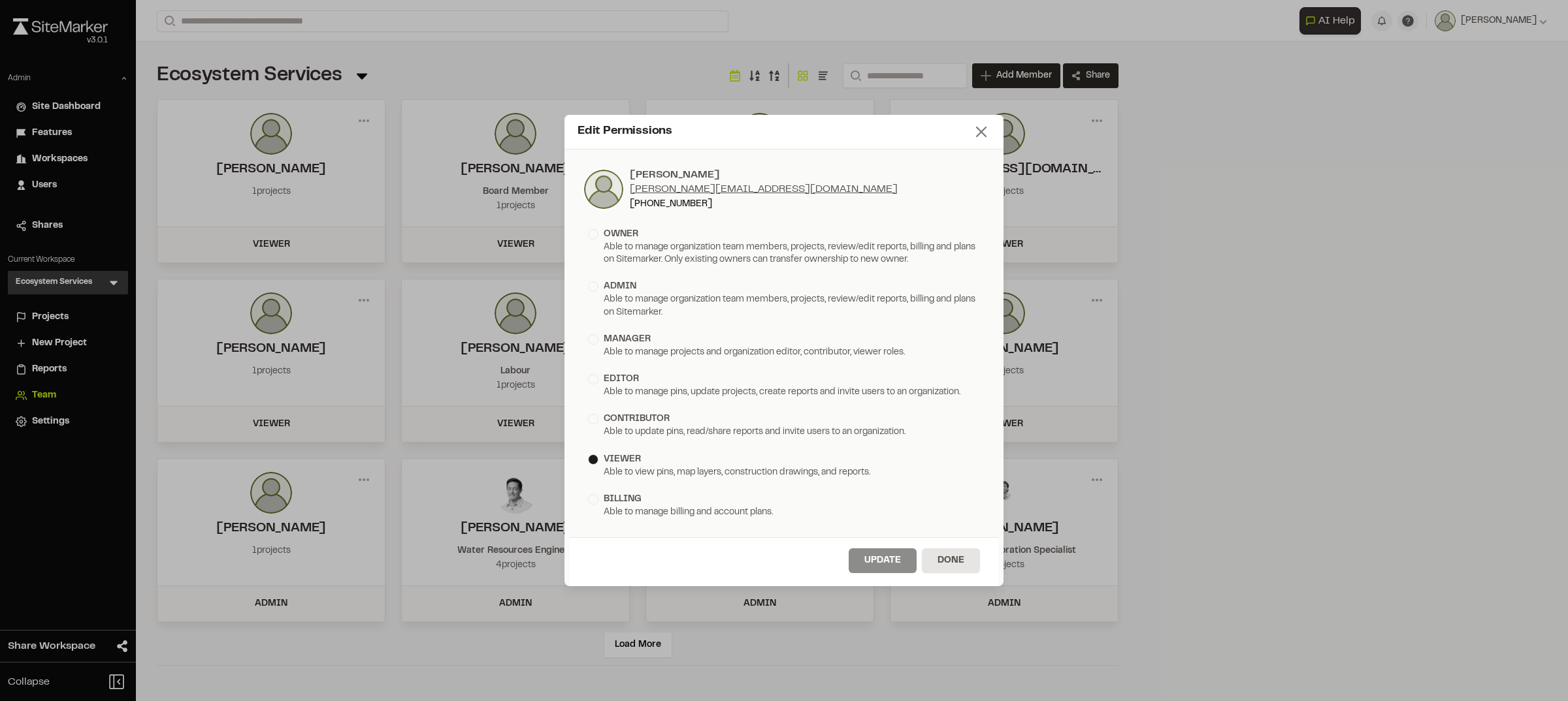
click at [978, 132] on icon at bounding box center [981, 131] width 18 height 18
